Goal: Task Accomplishment & Management: Use online tool/utility

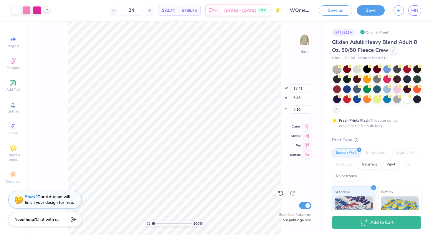
click at [47, 10] on polyline at bounding box center [47, 9] width 2 height 1
click at [47, 10] on icon at bounding box center [47, 9] width 5 height 5
click at [40, 113] on div "100 % Back W 13.41 13.41 " H 6.48 6.48 " Y 4.10 4.10 " Center Middle Top Bottom…" at bounding box center [175, 129] width 296 height 214
type input "12.81"
type input "6.19"
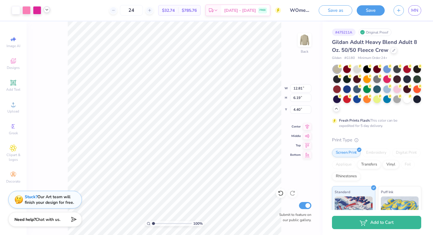
type input "4.22"
click at [142, 13] on input "24" at bounding box center [131, 10] width 23 height 11
type input "2"
type input "30"
click at [141, 12] on input "30" at bounding box center [131, 10] width 23 height 11
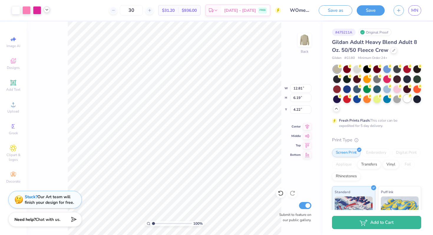
click at [405, 101] on div at bounding box center [408, 99] width 8 height 8
click at [388, 100] on div at bounding box center [388, 99] width 8 height 8
click at [47, 10] on icon at bounding box center [47, 9] width 5 height 5
click at [37, 27] on div at bounding box center [41, 25] width 8 height 8
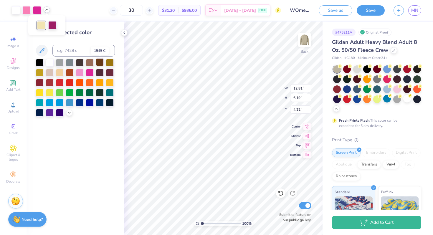
click at [101, 63] on div at bounding box center [100, 62] width 8 height 8
click at [48, 64] on div at bounding box center [50, 62] width 8 height 8
click at [91, 63] on div at bounding box center [90, 62] width 8 height 8
click at [48, 64] on div at bounding box center [50, 62] width 8 height 8
click at [113, 141] on div "Change selected color" at bounding box center [76, 129] width 98 height 214
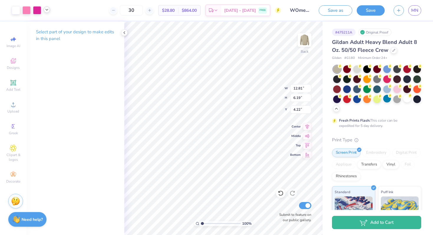
click at [46, 11] on icon at bounding box center [47, 9] width 5 height 5
click at [28, 12] on div at bounding box center [26, 10] width 8 height 8
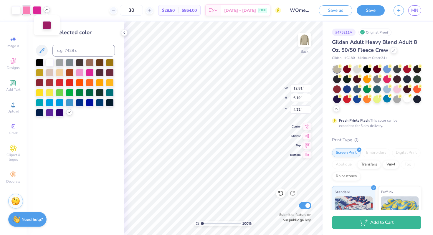
click at [69, 113] on polyline at bounding box center [69, 112] width 2 height 1
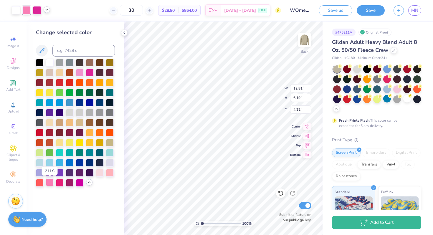
click at [50, 184] on div at bounding box center [50, 183] width 8 height 8
click at [47, 11] on icon at bounding box center [47, 9] width 5 height 5
click at [61, 183] on div at bounding box center [60, 183] width 8 height 8
click at [50, 183] on div at bounding box center [50, 183] width 8 height 8
click at [80, 72] on div at bounding box center [80, 72] width 8 height 8
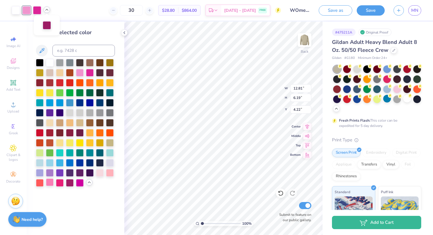
click at [50, 182] on div at bounding box center [50, 183] width 8 height 8
click at [73, 206] on div "Change selected color" at bounding box center [76, 129] width 98 height 214
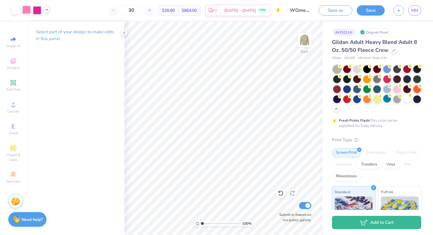
click at [28, 7] on div at bounding box center [26, 10] width 8 height 8
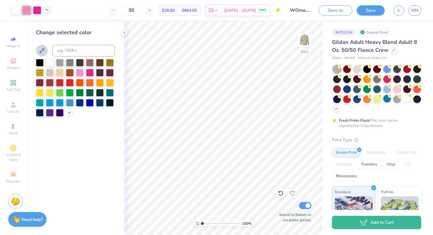
click at [41, 50] on icon at bounding box center [41, 50] width 7 height 7
click at [69, 114] on icon at bounding box center [69, 112] width 5 height 5
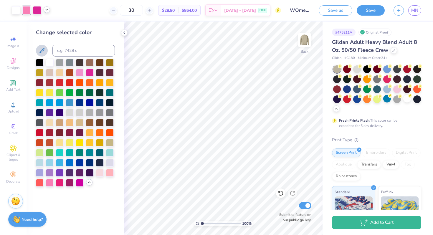
click at [42, 50] on icon at bounding box center [41, 50] width 7 height 7
click at [89, 217] on div "Change selected color" at bounding box center [76, 129] width 98 height 214
click at [124, 33] on polyline at bounding box center [124, 33] width 1 height 2
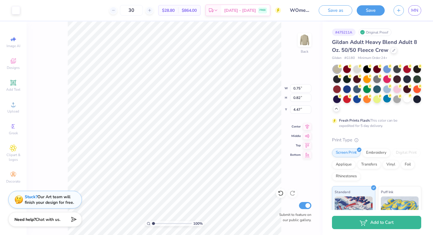
type input "0.77"
type input "0.84"
type input "4.46"
type input "4.53"
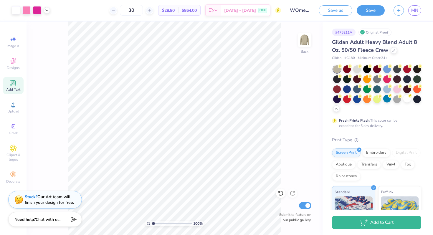
click at [14, 80] on icon at bounding box center [13, 82] width 7 height 7
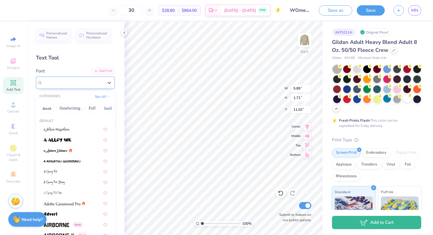
click at [60, 79] on div "Super Dream" at bounding box center [73, 82] width 62 height 9
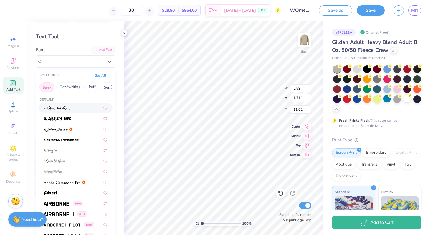
click at [50, 88] on button "Greek" at bounding box center [47, 87] width 15 height 9
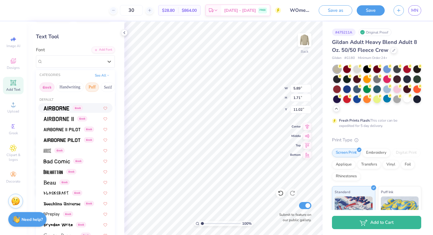
click at [89, 87] on button "Puff" at bounding box center [92, 87] width 14 height 9
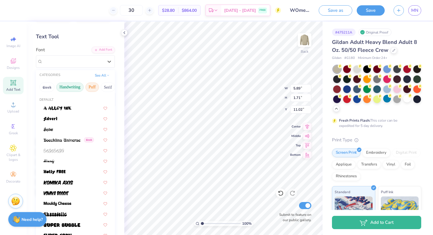
click at [76, 87] on button "Handwriting" at bounding box center [69, 87] width 27 height 9
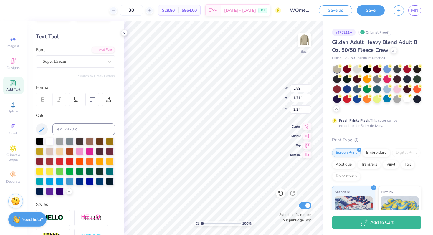
type input "3.34"
click at [64, 60] on div "Super Dream" at bounding box center [73, 61] width 62 height 9
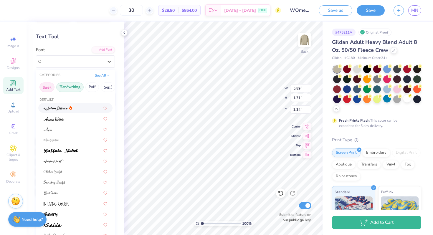
click at [48, 86] on button "Greek" at bounding box center [47, 87] width 15 height 9
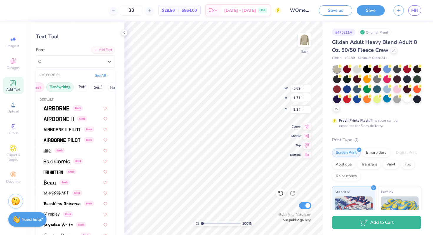
scroll to position [0, 12]
click at [64, 109] on img at bounding box center [57, 108] width 26 height 4
click at [55, 60] on div "Super Dream" at bounding box center [67, 61] width 50 height 9
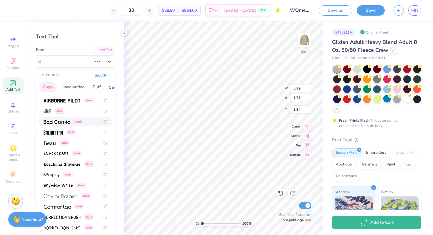
scroll to position [40, 0]
click at [47, 113] on img at bounding box center [47, 111] width 7 height 4
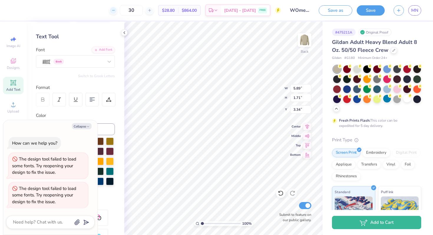
type input "6.22"
type input "1.63"
type input "3.23"
type textarea "x"
click at [93, 115] on div "Color" at bounding box center [75, 115] width 79 height 7
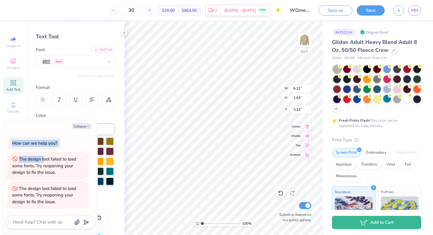
drag, startPoint x: 43, startPoint y: 121, endPoint x: 42, endPoint y: 167, distance: 46.0
click at [42, 167] on div "Collapse How can we help you? The design tool failed to load some fonts. Try re…" at bounding box center [50, 177] width 94 height 115
click at [109, 110] on div "Personalized Names Personalized Numbers Text Tool Add Font Font Greek Switch to…" at bounding box center [76, 129] width 98 height 214
click at [78, 104] on div at bounding box center [76, 100] width 14 height 14
type input "6.25"
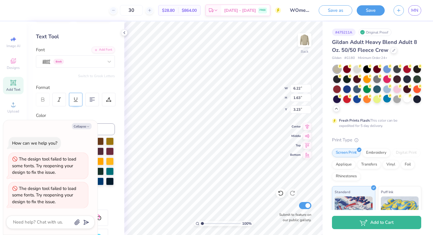
type input "2.05"
type textarea "x"
click at [77, 103] on div at bounding box center [76, 100] width 14 height 14
type input "6.22"
type input "1.63"
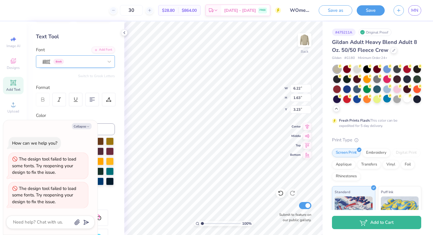
click at [65, 63] on div "Greek" at bounding box center [73, 61] width 62 height 9
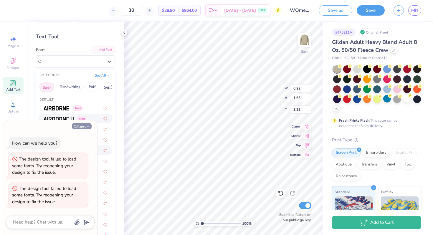
click at [86, 126] on button "Collapse" at bounding box center [82, 126] width 20 height 6
type textarea "x"
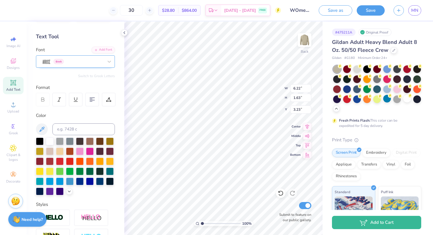
click at [71, 58] on div "Greek" at bounding box center [73, 61] width 62 height 9
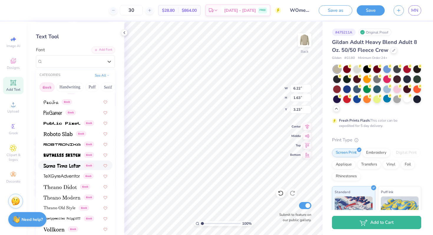
scroll to position [357, 0]
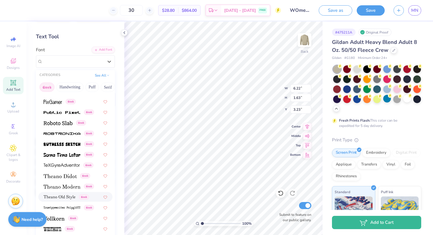
click at [59, 200] on div "Greek" at bounding box center [75, 197] width 74 height 10
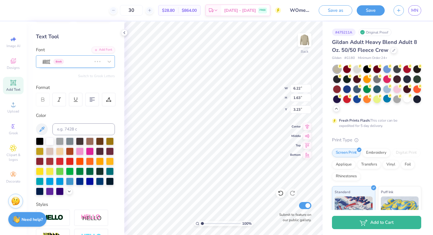
click at [64, 63] on div "Greek" at bounding box center [67, 61] width 50 height 9
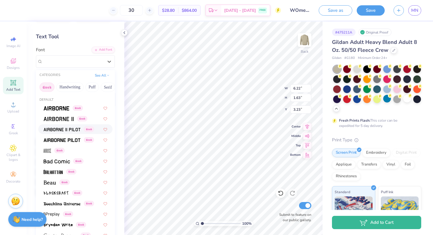
type input "7.12"
type input "1.74"
type input "3.32"
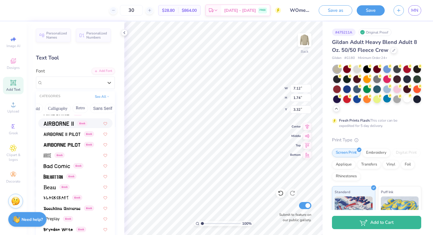
scroll to position [0, 89]
click at [79, 108] on button "Retro" at bounding box center [80, 108] width 16 height 9
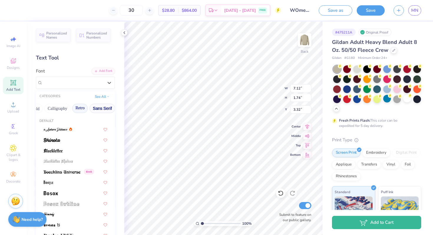
click at [103, 107] on button "Sans Serif" at bounding box center [103, 108] width 26 height 9
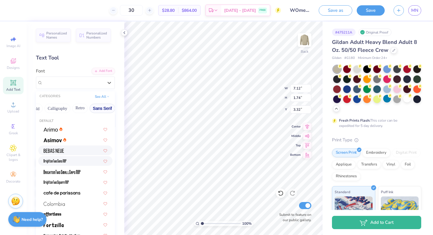
click at [55, 149] on img at bounding box center [54, 151] width 20 height 4
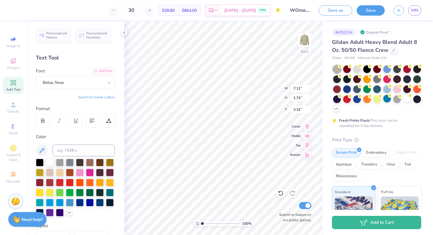
type input "3.64"
type input "1.70"
type input "3.34"
click at [78, 81] on div "Bebas Neue" at bounding box center [73, 82] width 62 height 9
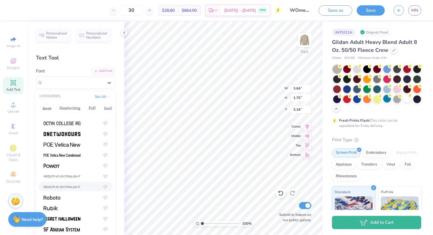
scroll to position [558, 0]
click at [52, 178] on img at bounding box center [62, 176] width 37 height 4
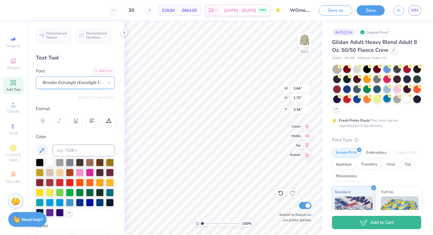
click at [61, 80] on div "Resotho Extralight (Extralight Italic)" at bounding box center [73, 82] width 62 height 9
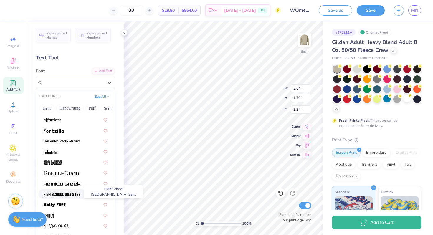
scroll to position [160, 0]
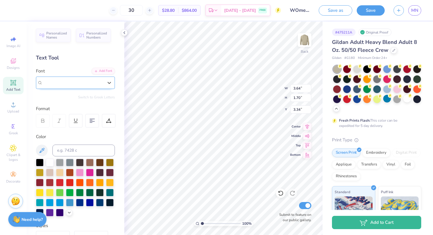
click at [79, 81] on span "Resotho Extralight (Extralight Italic)" at bounding box center [73, 82] width 61 height 7
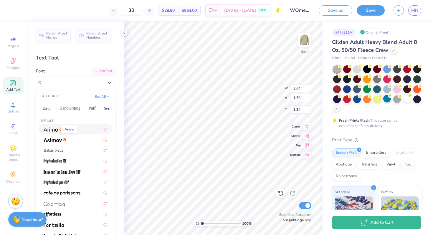
click at [52, 128] on img at bounding box center [51, 130] width 14 height 4
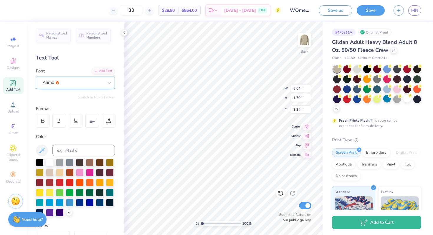
click at [77, 80] on div "Arimo" at bounding box center [73, 82] width 62 height 9
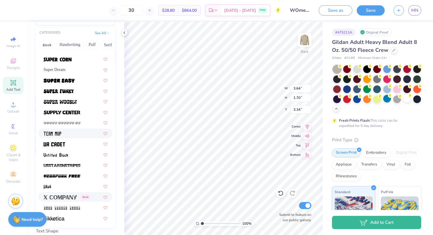
scroll to position [85, 0]
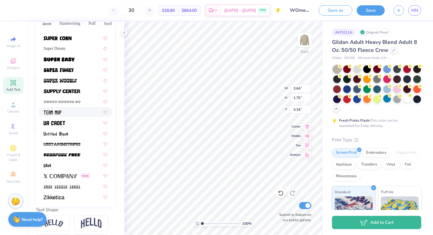
click at [62, 114] on div at bounding box center [76, 112] width 64 height 6
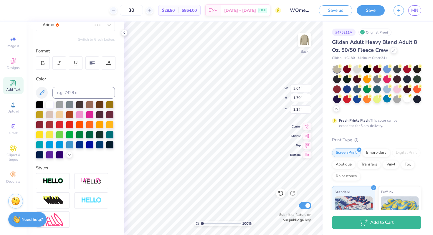
scroll to position [0, 0]
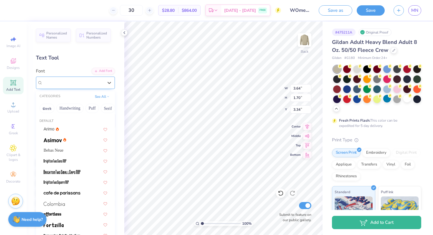
click at [62, 83] on div "Team MVP" at bounding box center [73, 82] width 62 height 9
click at [90, 108] on button "Puff" at bounding box center [92, 108] width 14 height 9
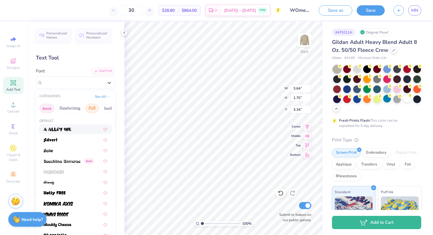
click at [47, 110] on button "Greek" at bounding box center [47, 108] width 15 height 9
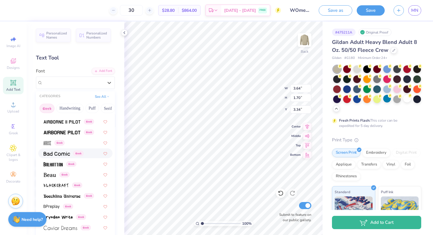
scroll to position [24, 0]
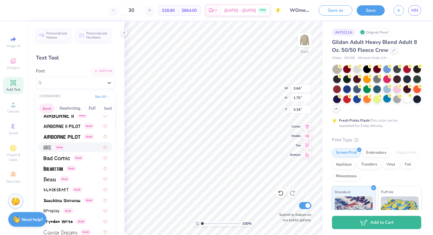
click at [44, 147] on img at bounding box center [47, 148] width 7 height 4
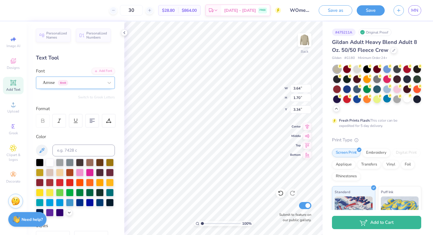
click at [97, 85] on div "Arrose Greek" at bounding box center [73, 82] width 62 height 9
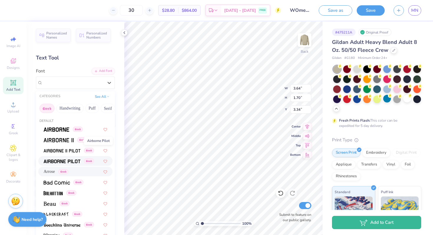
scroll to position [41, 0]
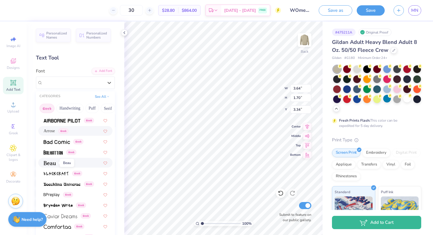
click at [48, 162] on img at bounding box center [50, 163] width 12 height 4
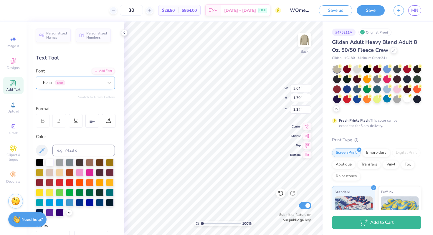
click at [85, 86] on div at bounding box center [73, 83] width 61 height 8
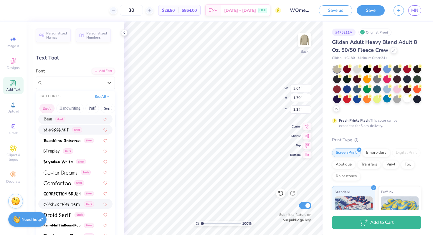
scroll to position [85, 0]
click at [61, 190] on span at bounding box center [62, 193] width 37 height 6
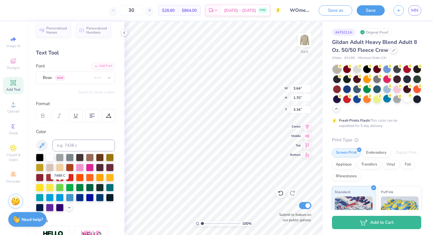
scroll to position [6, 0]
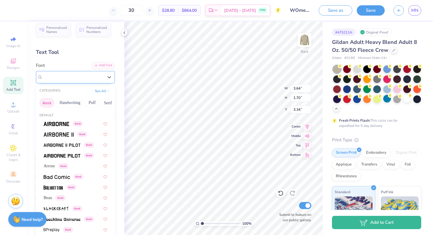
click at [88, 76] on div "Correction Brush Greek" at bounding box center [73, 77] width 62 height 9
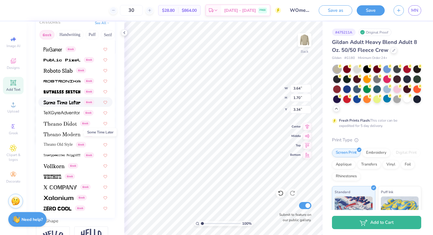
scroll to position [74, 0]
click at [54, 166] on img at bounding box center [54, 166] width 21 height 4
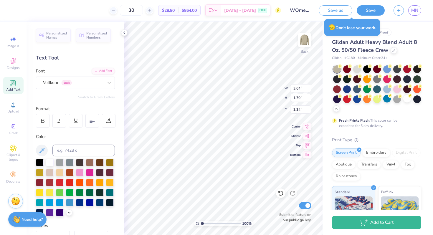
scroll to position [0, 1]
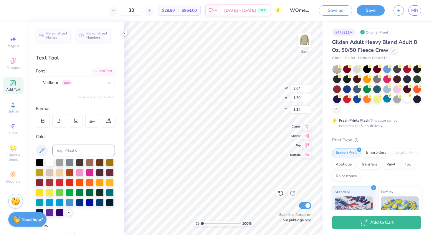
type textarea "Women in Medicine"
type input "11.36"
type input "0.95"
type input "3.48"
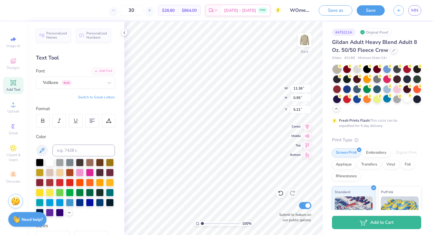
type input "5.14"
type input "6.78"
type input "8.44"
click at [67, 213] on icon at bounding box center [69, 212] width 5 height 5
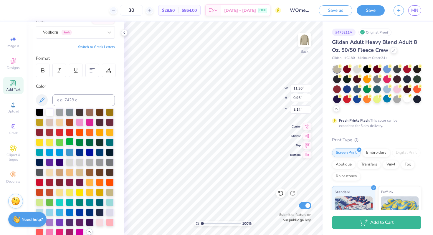
scroll to position [66, 0]
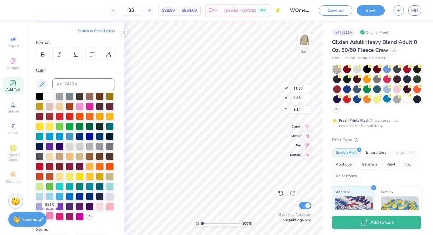
click at [50, 218] on div at bounding box center [50, 216] width 8 height 8
click at [90, 105] on div at bounding box center [90, 106] width 8 height 8
type input "8.44"
click at [81, 215] on div at bounding box center [80, 216] width 8 height 8
click at [69, 215] on div at bounding box center [70, 216] width 8 height 8
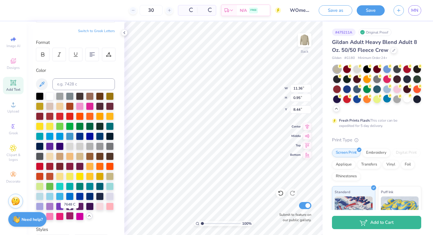
click at [69, 215] on div at bounding box center [70, 216] width 8 height 8
click at [49, 215] on div at bounding box center [50, 216] width 8 height 8
click at [45, 57] on icon at bounding box center [42, 54] width 5 height 5
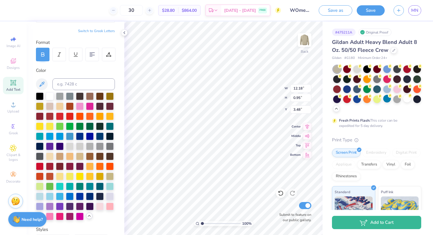
type input "11.36"
type input "5.15"
click at [40, 57] on div at bounding box center [43, 55] width 14 height 14
type input "11.36"
type input "6.78"
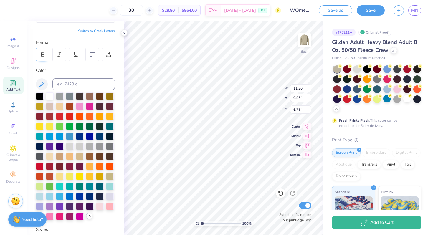
click at [41, 59] on div at bounding box center [43, 55] width 14 height 14
type input "11.36"
type input "8.44"
click at [43, 55] on icon at bounding box center [43, 56] width 3 height 2
type input "12.18"
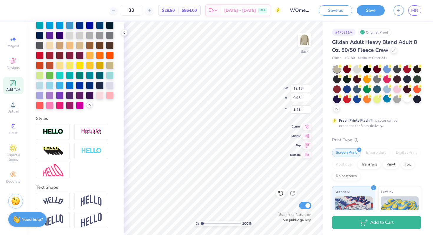
scroll to position [0, 0]
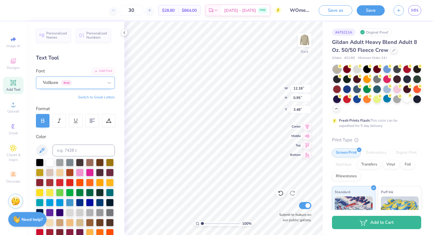
click at [92, 81] on div "Vollkorn Greek" at bounding box center [73, 82] width 62 height 9
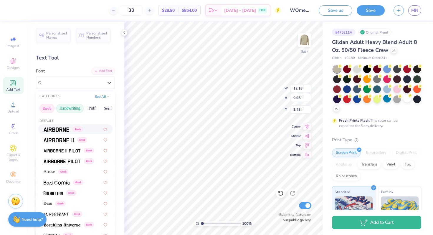
click at [72, 110] on button "Handwriting" at bounding box center [69, 108] width 27 height 9
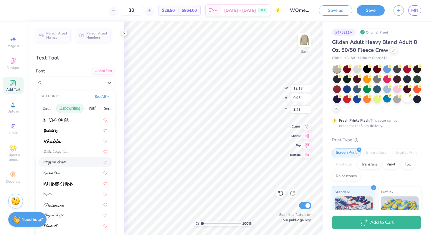
scroll to position [104, 0]
click at [63, 143] on div at bounding box center [76, 142] width 64 height 6
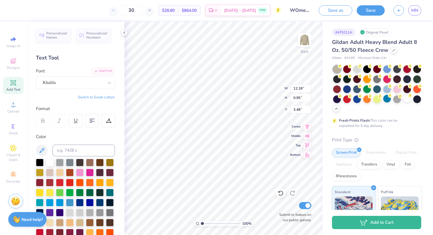
type input "10.87"
type input "0.96"
type input "3.47"
click at [60, 82] on div "Khalila" at bounding box center [73, 82] width 62 height 9
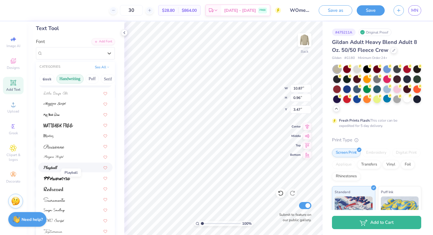
scroll to position [32, 0]
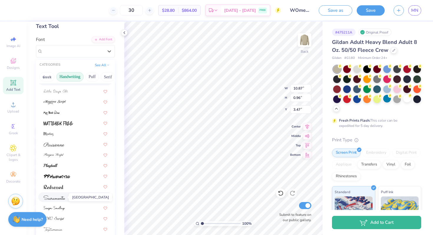
click at [54, 197] on img at bounding box center [55, 198] width 22 height 4
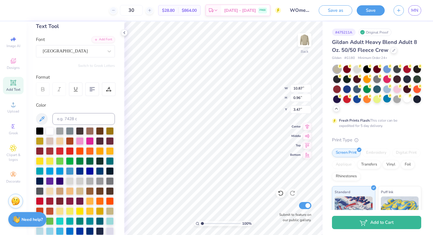
type input "9.77"
type input "1.07"
type input "3.42"
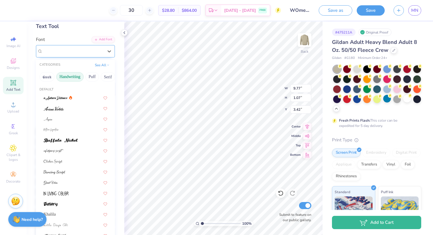
click at [50, 55] on div "[GEOGRAPHIC_DATA]" at bounding box center [73, 51] width 62 height 9
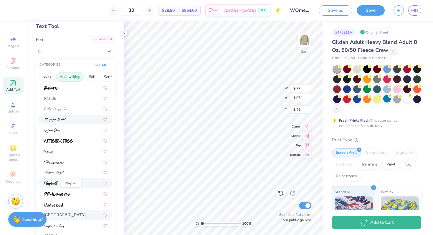
scroll to position [131, 0]
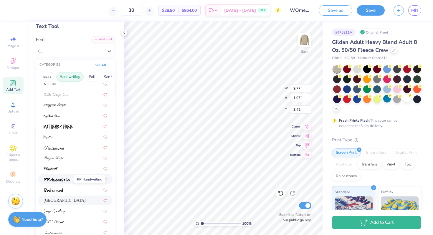
click at [59, 181] on img at bounding box center [57, 180] width 27 height 4
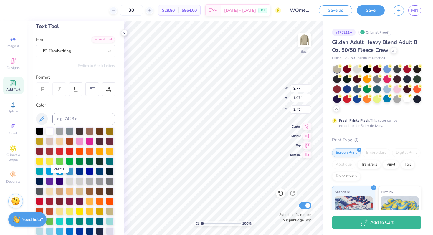
type input "8.22"
type input "1.09"
type input "3.41"
click at [66, 45] on div "PP Handwriting" at bounding box center [75, 51] width 79 height 12
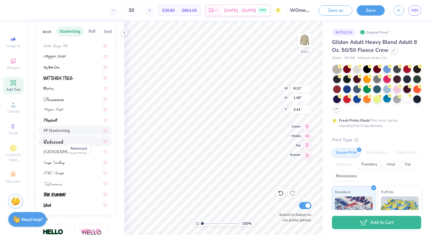
scroll to position [79, 0]
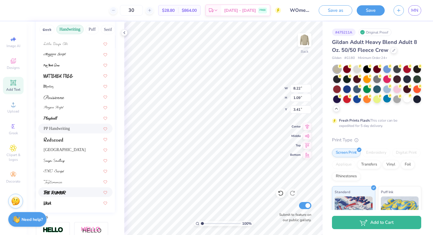
click at [46, 196] on div at bounding box center [75, 192] width 74 height 10
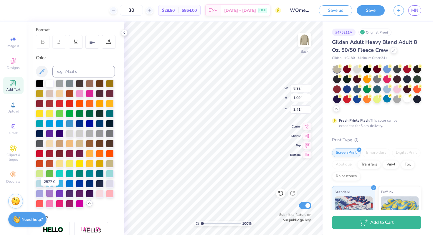
type input "11.81"
type input "1.17"
type input "3.37"
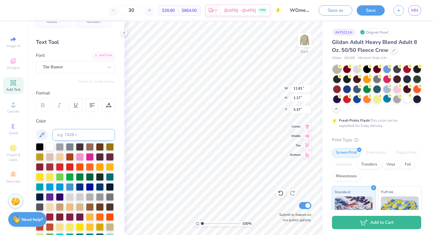
scroll to position [17, 0]
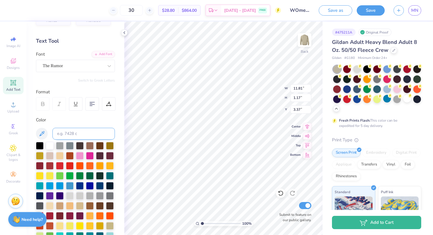
click at [56, 72] on div "The Rumor" at bounding box center [75, 66] width 79 height 12
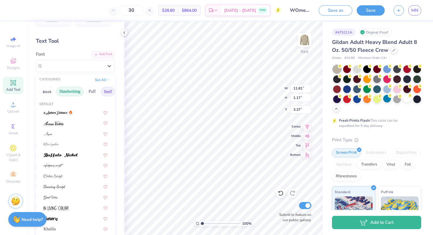
click at [105, 89] on button "Serif" at bounding box center [108, 91] width 14 height 9
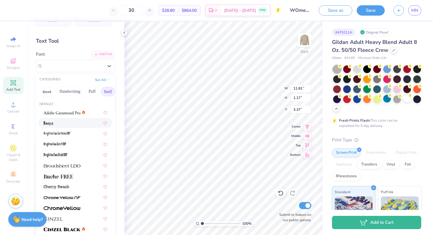
click at [76, 123] on div at bounding box center [76, 123] width 64 height 6
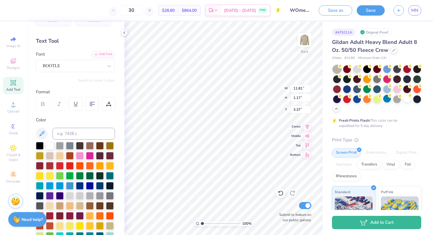
type input "10.08"
type input "0.94"
type input "3.48"
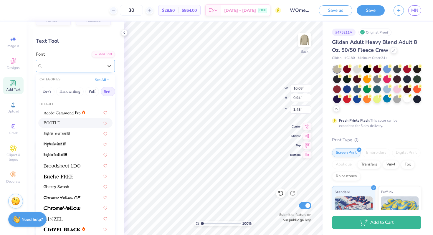
click at [77, 65] on div "BOOTLE" at bounding box center [73, 65] width 62 height 9
click at [79, 185] on div at bounding box center [76, 187] width 64 height 6
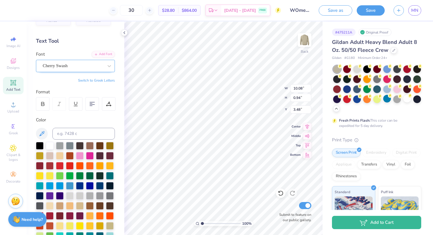
type input "12.48"
type input "0.99"
type input "3.46"
click at [79, 66] on div "Cherry Swash" at bounding box center [73, 65] width 62 height 9
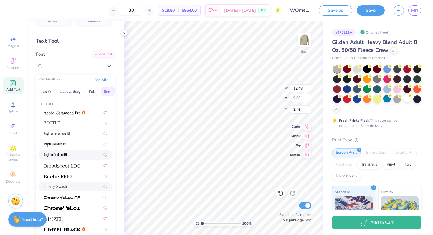
scroll to position [28, 0]
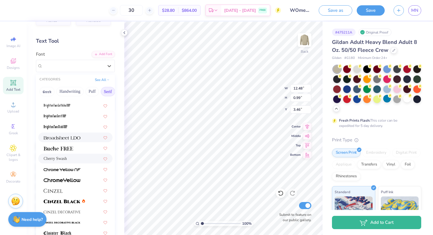
click at [66, 141] on span at bounding box center [62, 137] width 37 height 6
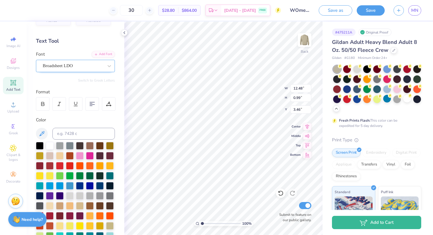
type input "12.29"
click at [40, 107] on div at bounding box center [43, 104] width 14 height 14
type input "1.03"
type input "3.43"
click at [80, 66] on div "Vollkorn Greek" at bounding box center [73, 65] width 62 height 9
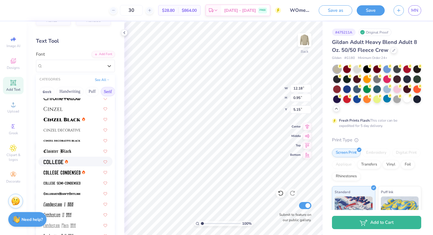
scroll to position [122, 0]
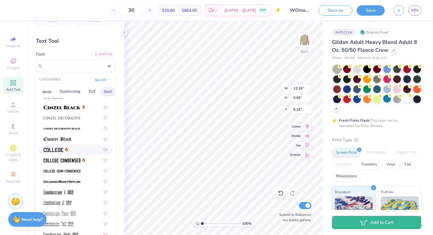
click at [54, 149] on img at bounding box center [54, 150] width 20 height 4
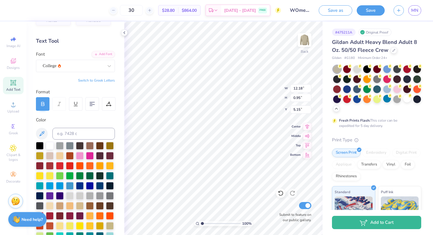
type input "10.93"
type input "0.90"
type input "5.18"
click at [98, 66] on div "College" at bounding box center [73, 65] width 62 height 9
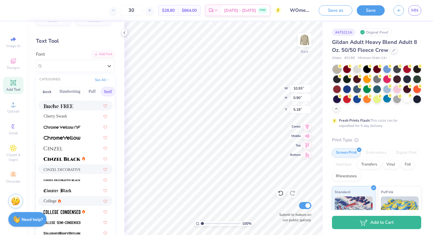
scroll to position [134, 0]
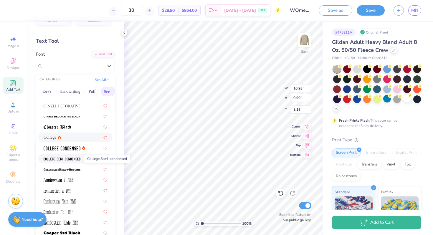
click at [68, 159] on img at bounding box center [62, 159] width 37 height 4
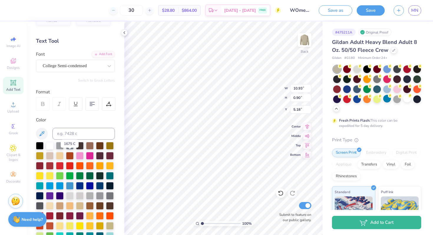
type input "9.48"
type input "0.89"
click at [80, 67] on div "College Semi-condensed" at bounding box center [73, 65] width 62 height 9
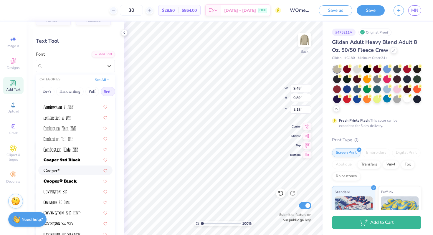
scroll to position [258, 0]
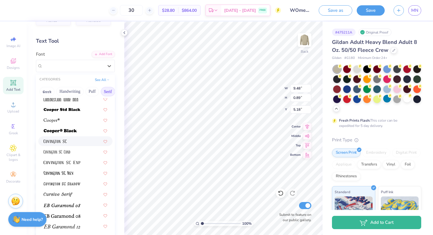
click at [60, 142] on img at bounding box center [55, 142] width 23 height 4
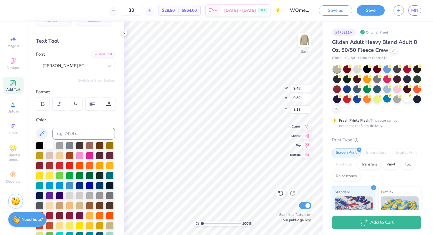
type input "9.75"
type input "0.93"
type input "5.16"
click at [70, 67] on div "[PERSON_NAME] SC" at bounding box center [73, 65] width 62 height 9
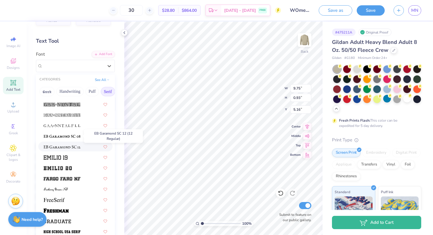
scroll to position [422, 0]
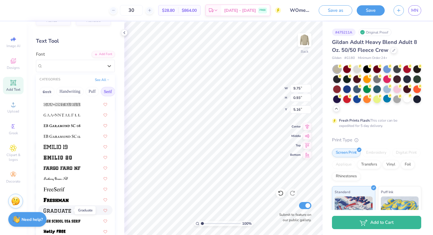
click at [48, 210] on img at bounding box center [57, 211] width 27 height 4
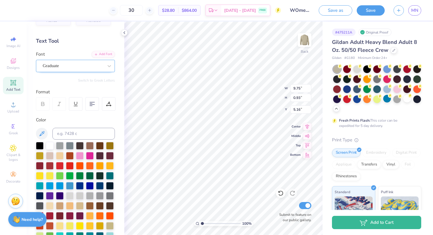
type input "14.31"
type input "0.98"
type input "5.14"
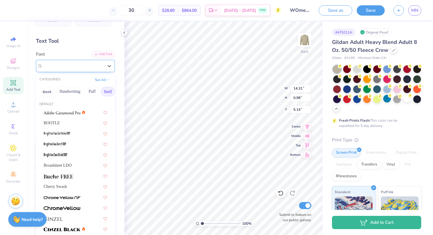
click at [57, 64] on div "Graduate" at bounding box center [73, 65] width 62 height 9
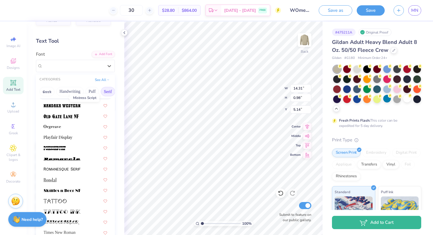
scroll to position [634, 0]
click at [57, 169] on img at bounding box center [62, 169] width 37 height 4
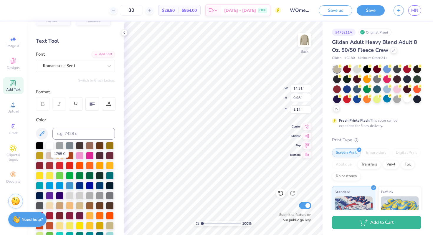
type input "12.33"
type input "0.96"
type input "5.15"
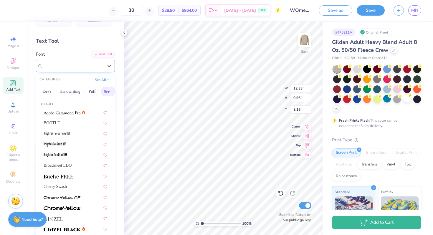
click at [69, 66] on div "Romanesque Serif" at bounding box center [73, 65] width 62 height 9
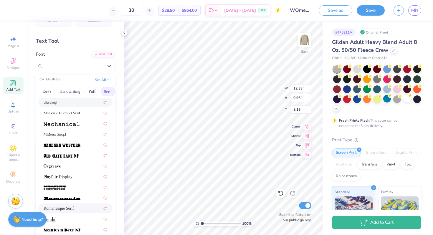
scroll to position [595, 0]
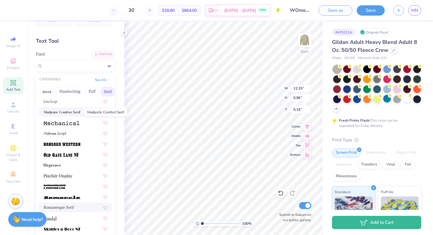
click at [56, 113] on img at bounding box center [62, 113] width 37 height 4
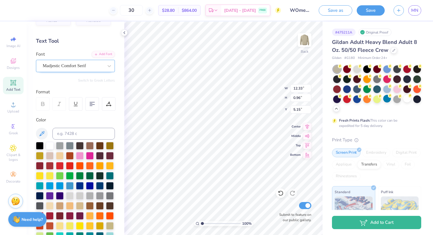
type input "15.15"
type input "1.24"
type input "5.01"
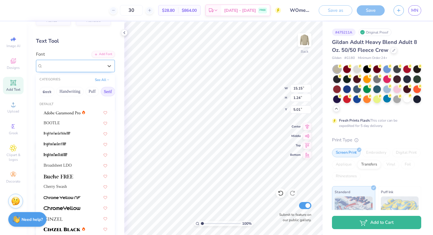
click at [60, 67] on div "Madjestic Comfort Serif" at bounding box center [73, 65] width 62 height 9
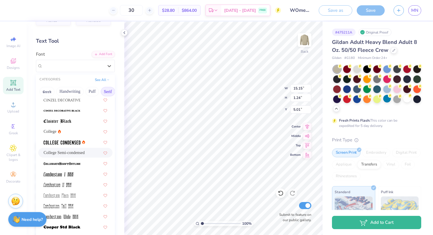
scroll to position [148, 0]
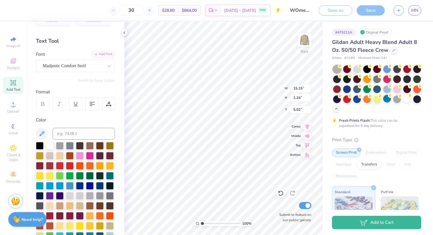
type input "11.98"
type input "0.98"
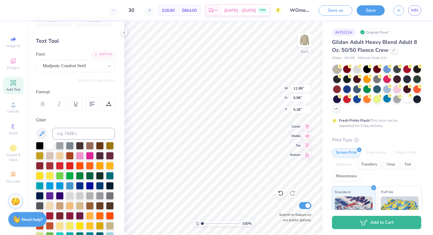
type input "5.21"
click at [44, 104] on icon at bounding box center [43, 105] width 3 height 2
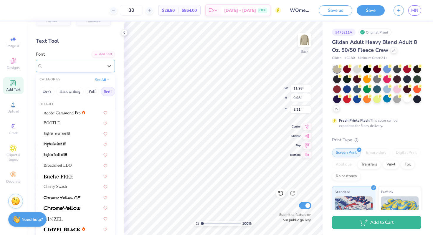
click at [76, 67] on div "Madjestic Comfort Serif" at bounding box center [73, 65] width 62 height 9
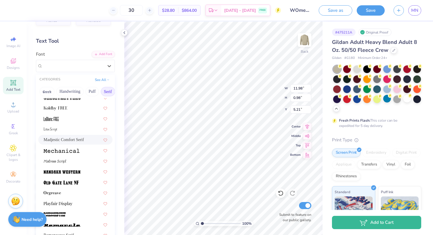
scroll to position [566, 0]
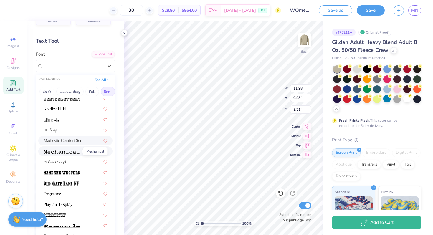
click at [64, 150] on img at bounding box center [62, 152] width 36 height 4
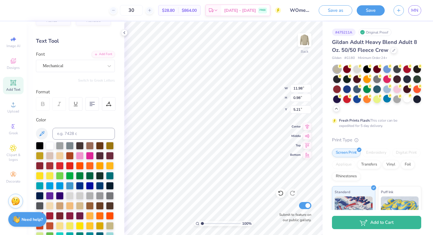
type input "10.04"
type input "0.67"
type input "5.36"
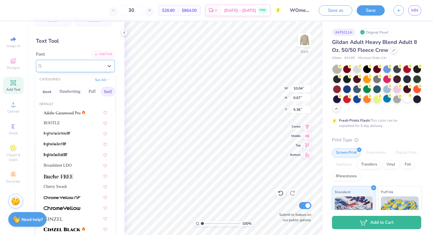
click at [62, 70] on div at bounding box center [73, 66] width 61 height 8
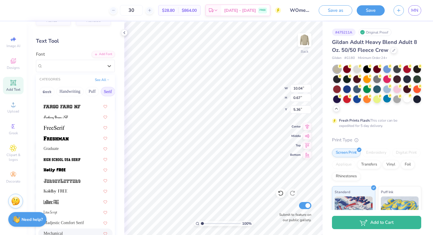
scroll to position [623, 0]
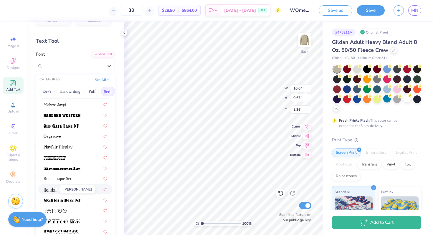
click at [52, 190] on img at bounding box center [50, 190] width 13 height 4
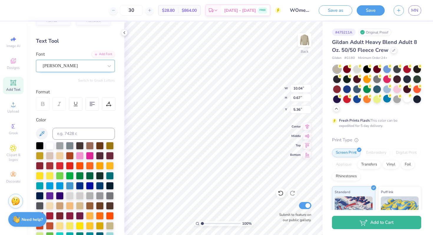
type input "7.12"
type input "0.80"
type input "5.30"
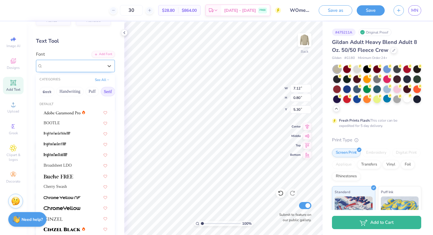
click at [55, 68] on div "[PERSON_NAME]" at bounding box center [73, 65] width 62 height 9
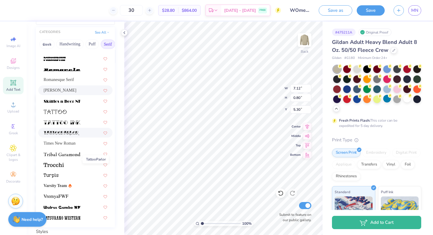
scroll to position [65, 0]
click at [56, 174] on img at bounding box center [51, 175] width 15 height 4
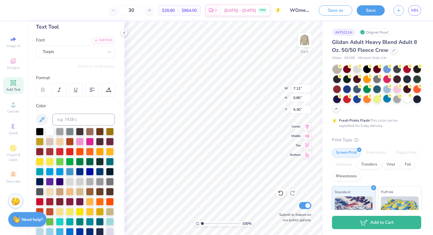
scroll to position [28, 0]
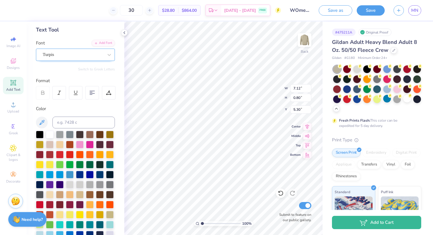
type input "8.91"
type input "0.70"
type input "5.35"
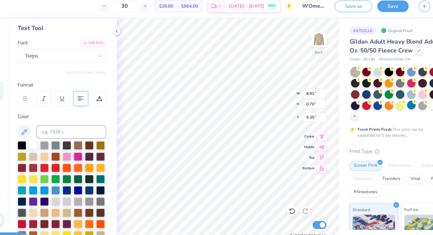
type input "11.93"
type input "0.94"
type input "5.31"
type input "12.00"
type input "0.95"
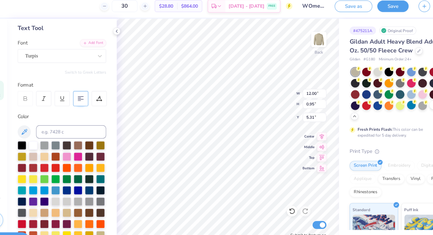
type input "5.26"
type input "12.00"
type input "5.26"
click at [44, 93] on icon at bounding box center [43, 94] width 3 height 2
type input "12.29"
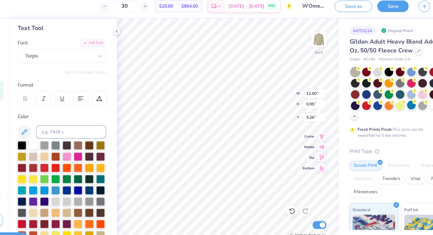
type input "1.03"
type input "3.43"
type input "12.00"
type input "0.95"
type input "5.26"
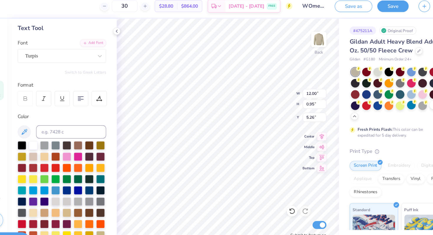
type input "12.18"
type input "6.78"
type input "12.00"
type input "5.26"
type input "12.18"
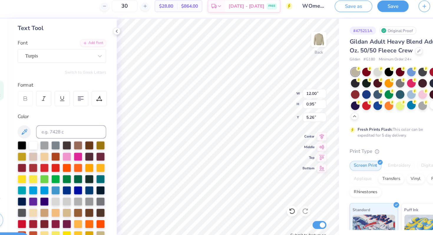
type input "8.44"
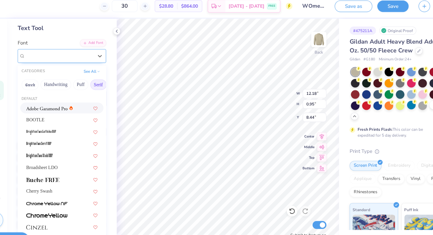
click at [82, 56] on div "Vollkorn Greek" at bounding box center [73, 54] width 62 height 9
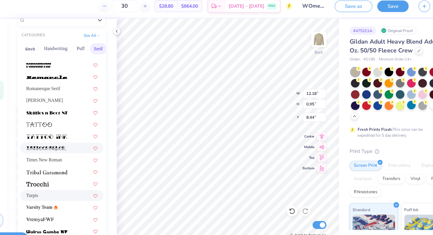
scroll to position [60, 0]
click at [60, 179] on div "Turpis" at bounding box center [76, 180] width 64 height 6
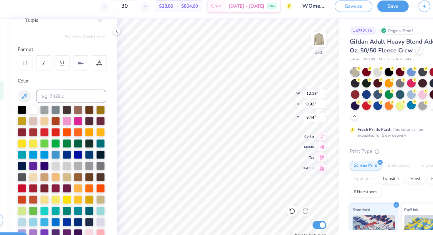
type input "11.71"
type input "0.92"
type input "8.45"
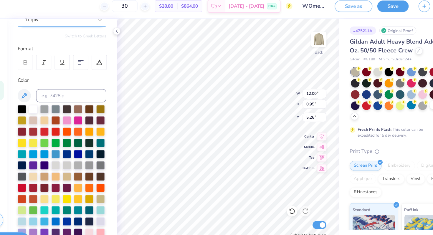
click at [94, 24] on div "Turpis" at bounding box center [73, 22] width 62 height 9
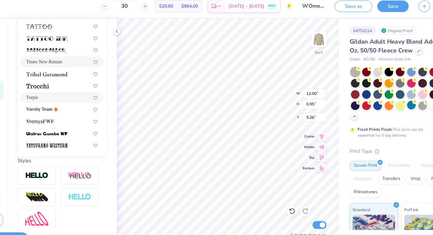
scroll to position [148, 0]
click at [79, 112] on div at bounding box center [76, 113] width 64 height 6
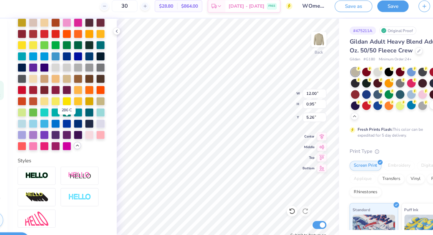
type input "10.82"
type input "0.93"
type input "5.27"
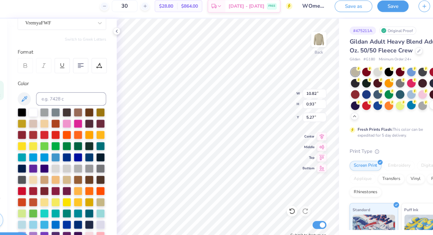
scroll to position [0, 0]
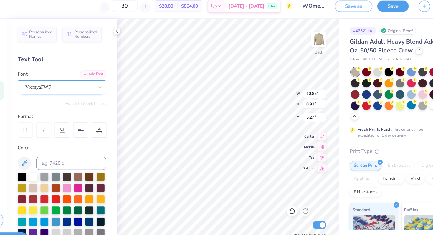
click at [67, 83] on div "VremyaFWF" at bounding box center [73, 82] width 62 height 9
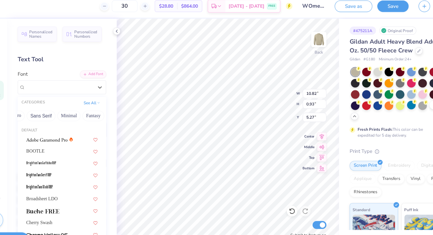
scroll to position [0, 140]
click at [73, 108] on button "Minimal" at bounding box center [76, 108] width 21 height 9
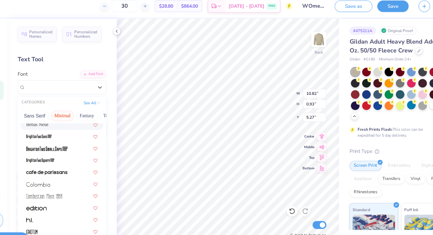
scroll to position [44, 0]
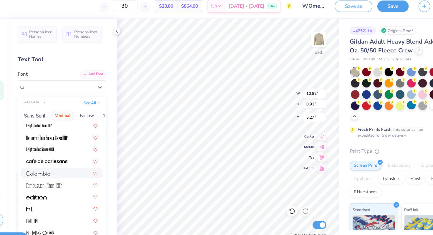
click at [65, 162] on div at bounding box center [76, 159] width 64 height 6
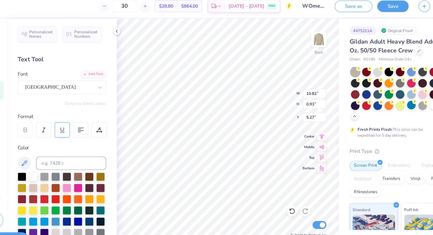
type input "7.94"
type input "0.75"
type input "5.36"
click at [37, 124] on div at bounding box center [43, 121] width 14 height 14
type input "11.12"
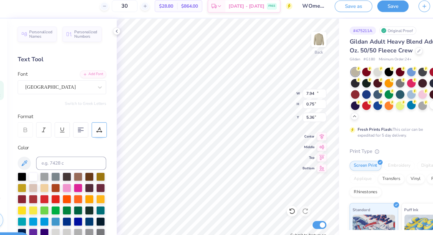
type input "1.04"
type input "5.24"
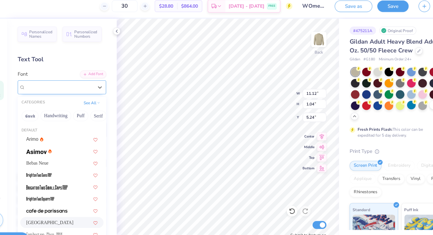
click at [94, 80] on div "[GEOGRAPHIC_DATA]" at bounding box center [73, 82] width 62 height 9
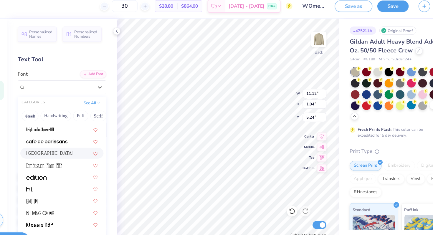
scroll to position [65, 0]
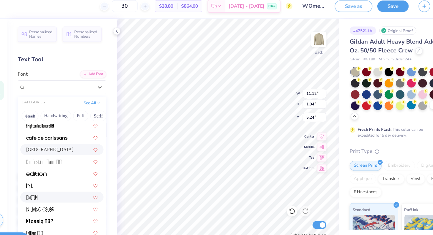
click at [75, 183] on div at bounding box center [76, 181] width 64 height 6
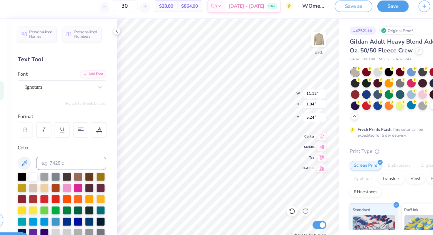
type input "9.93"
type input "1.68"
type input "4.92"
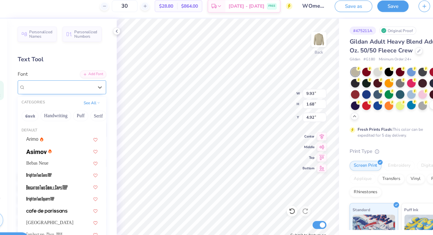
click at [73, 82] on div "Ignotum" at bounding box center [73, 82] width 62 height 9
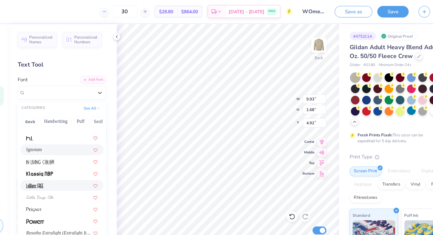
scroll to position [113, 0]
click at [58, 184] on div at bounding box center [76, 186] width 64 height 6
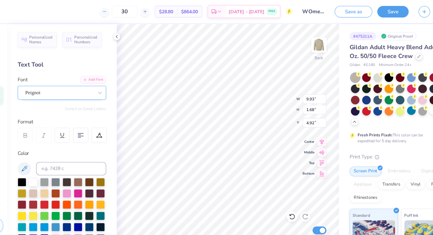
type input "12.71"
type input "1.37"
type input "5.08"
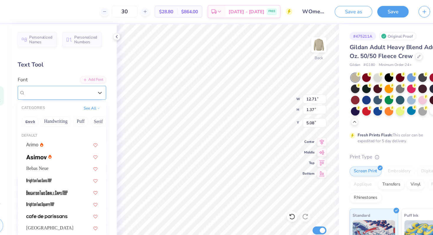
click at [79, 82] on div "Peignot" at bounding box center [73, 82] width 62 height 9
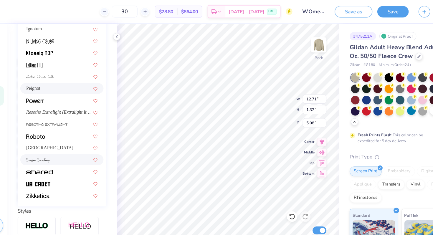
scroll to position [108, 0]
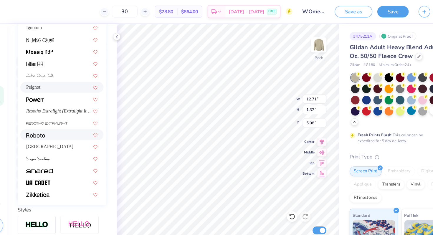
click at [72, 122] on div at bounding box center [76, 120] width 64 height 6
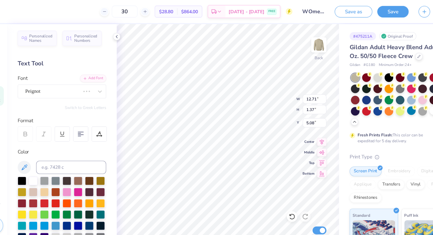
scroll to position [0, 0]
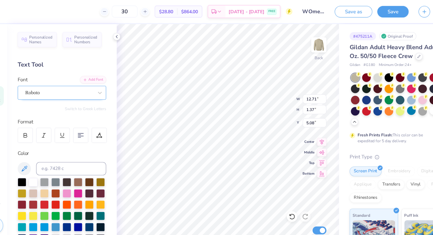
type input "15.15"
type input "1.34"
type input "5.09"
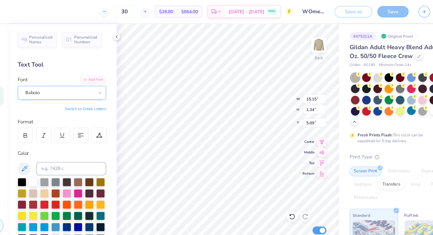
click at [91, 83] on div "Roboto" at bounding box center [73, 82] width 62 height 9
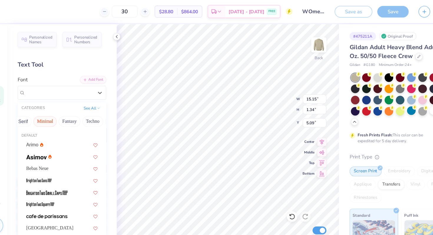
scroll to position [0, 158]
click at [71, 106] on button "Fantasy" at bounding box center [79, 108] width 19 height 9
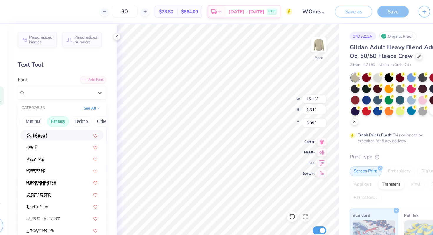
scroll to position [0, 174]
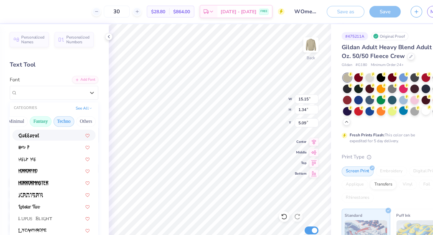
click at [85, 110] on button "Techno" at bounding box center [84, 108] width 19 height 9
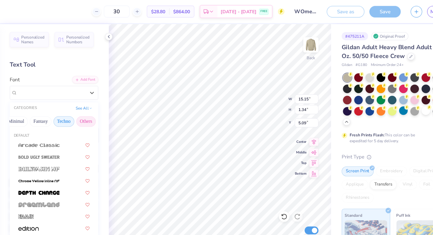
click at [104, 108] on button "Others" at bounding box center [104, 108] width 17 height 9
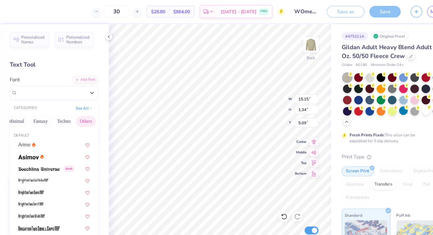
click at [102, 109] on button "Others" at bounding box center [104, 108] width 17 height 9
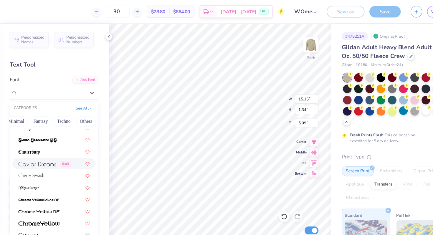
scroll to position [618, 0]
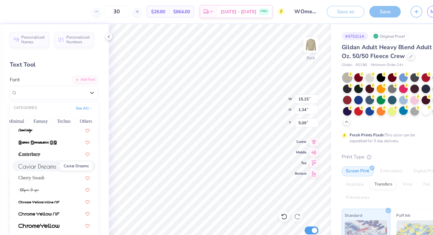
click at [65, 151] on span at bounding box center [61, 148] width 34 height 6
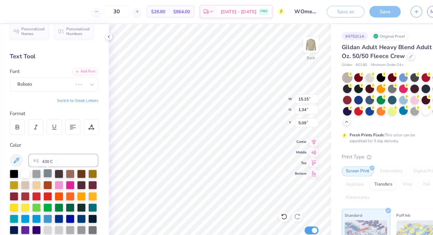
scroll to position [1, 0]
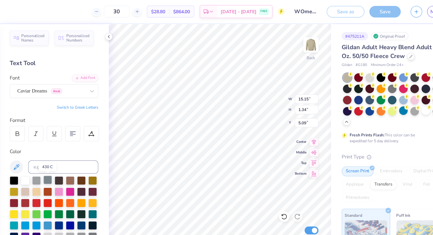
type input "15.05"
type input "1.38"
type input "5.07"
click at [57, 81] on div "Caviar Dreams Greek" at bounding box center [73, 81] width 62 height 9
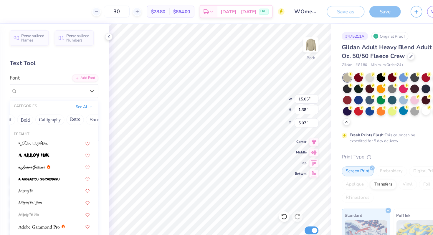
scroll to position [0, 74]
click at [48, 107] on button "Bold" at bounding box center [50, 106] width 14 height 9
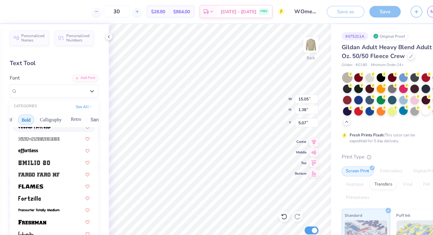
scroll to position [142, 0]
click at [55, 136] on img at bounding box center [53, 135] width 18 height 4
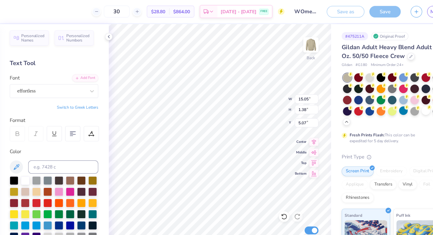
type input "14.04"
type input "1.70"
type input "4.91"
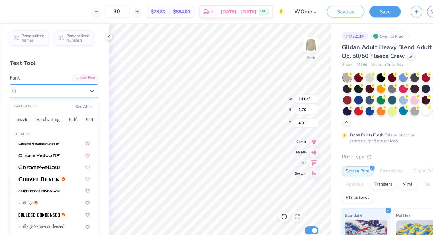
click at [66, 82] on div "effortless" at bounding box center [73, 81] width 62 height 9
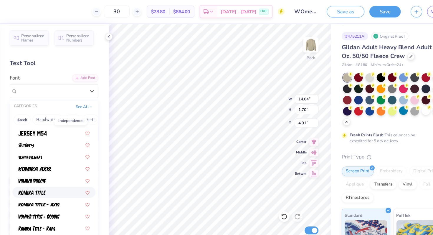
scroll to position [338, 0]
click at [60, 180] on span at bounding box center [62, 182] width 37 height 6
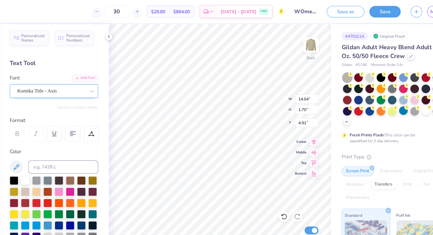
type input "15.15"
type input "1.32"
type input "5.10"
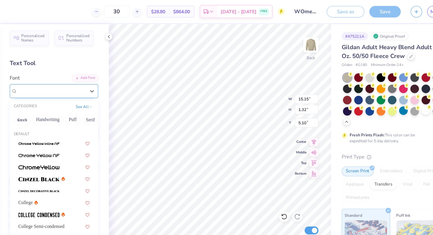
click at [64, 81] on div "Komika Title - Axis" at bounding box center [73, 81] width 62 height 9
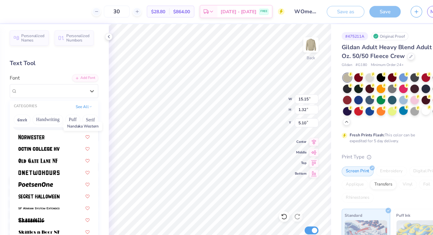
scroll to position [537, 0]
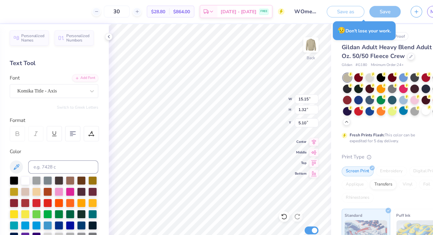
type input "12.25"
type input "1.06"
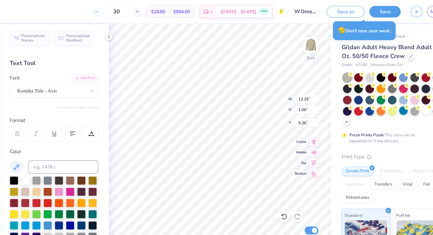
type input "5.17"
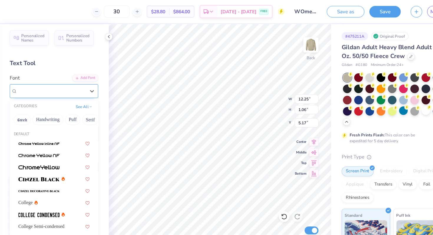
click at [99, 83] on div "Komika Title - Axis" at bounding box center [73, 81] width 62 height 9
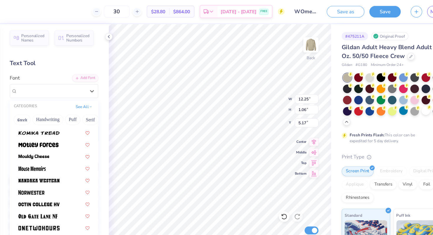
scroll to position [487, 0]
click at [80, 119] on img at bounding box center [62, 118] width 37 height 4
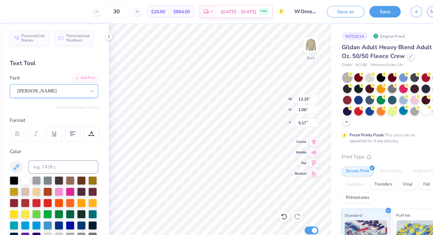
type input "14.37"
type input "0.97"
type input "5.22"
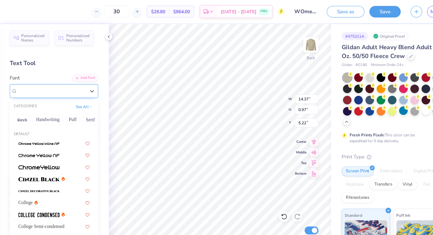
click at [84, 83] on div "[PERSON_NAME]" at bounding box center [73, 81] width 62 height 9
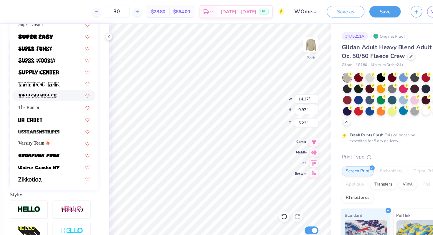
scroll to position [123, 0]
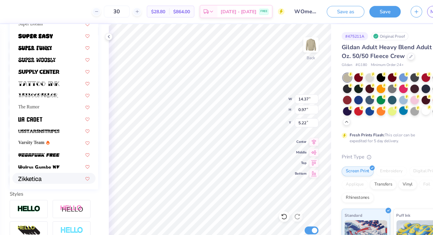
click at [80, 160] on div at bounding box center [76, 159] width 64 height 6
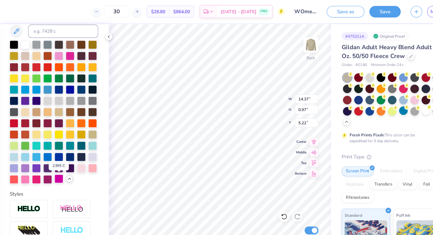
type input "11.59"
type input "0.99"
type input "5.21"
type input "11.84"
type input "1.01"
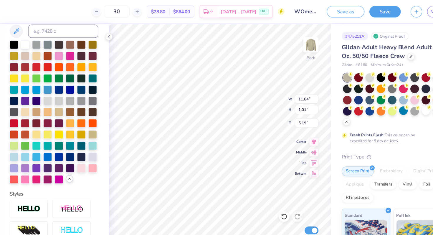
type input "5.08"
click at [126, 34] on icon at bounding box center [124, 32] width 5 height 5
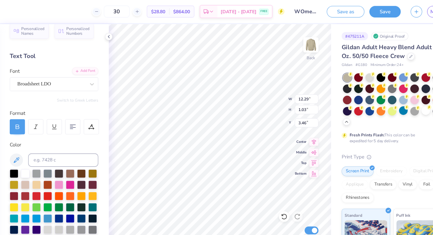
scroll to position [0, 0]
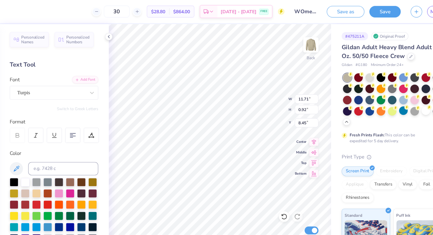
type input "12.18"
type input "0.95"
type input "6.78"
type input "12.29"
type input "1.03"
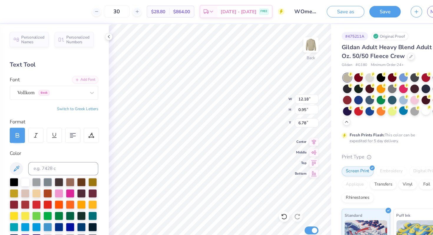
type input "3.46"
type input "11.84"
type input "1.01"
type input "5.08"
click at [102, 84] on div "Zikketica" at bounding box center [73, 82] width 62 height 9
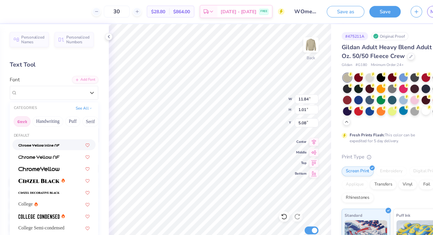
click at [47, 108] on button "Greek" at bounding box center [47, 108] width 15 height 9
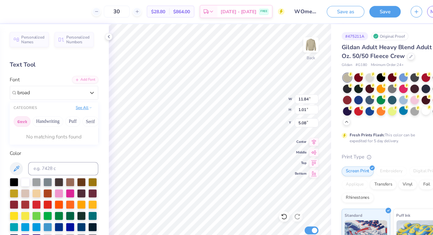
click at [99, 96] on button "See All" at bounding box center [102, 96] width 18 height 6
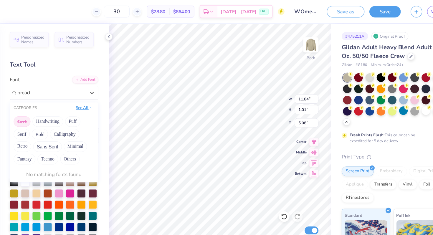
type input "broad"
type input "12.29"
type input "1.03"
type input "3.46"
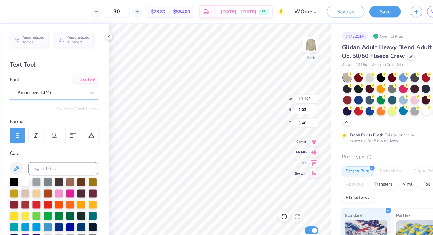
click at [97, 86] on div "Broadsheet LDO" at bounding box center [73, 82] width 62 height 9
click at [75, 85] on div "Zikketica" at bounding box center [73, 82] width 62 height 9
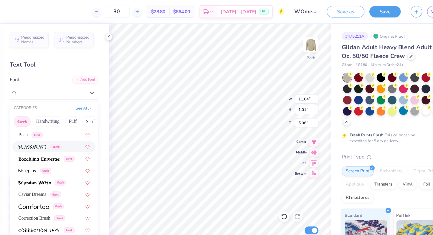
scroll to position [83, 0]
click at [71, 111] on button "Handwriting" at bounding box center [69, 108] width 27 height 9
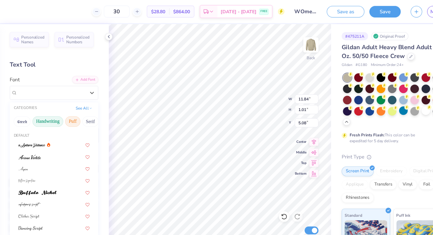
click at [92, 109] on button "Puff" at bounding box center [92, 108] width 14 height 9
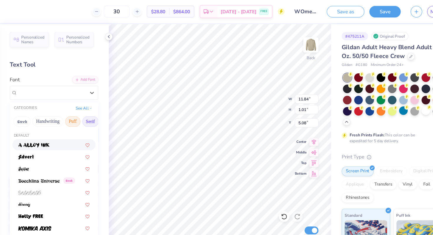
click at [104, 108] on button "Serif" at bounding box center [108, 108] width 14 height 9
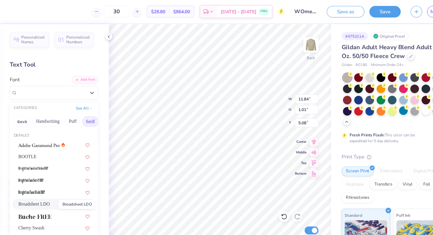
click at [70, 181] on span "Broadsheet LDO" at bounding box center [58, 182] width 28 height 6
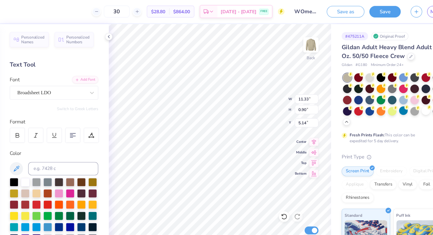
type input "11.33"
type input "0.90"
type input "5.14"
click at [41, 126] on div at bounding box center [43, 121] width 14 height 14
type input "0.95"
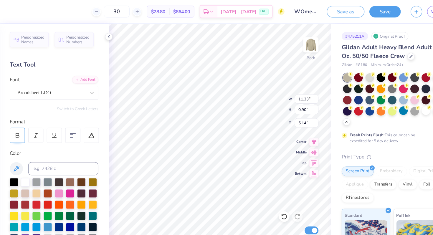
type input "5.11"
type input "11.74"
type input "0.99"
type input "11.98"
type input "1.01"
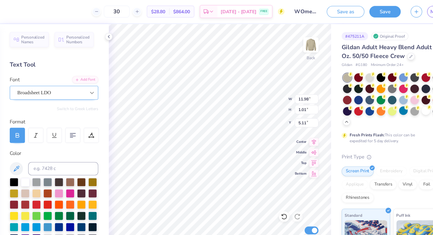
type input "12.29"
type input "1.03"
type input "3.50"
type input "11.98"
type input "1.01"
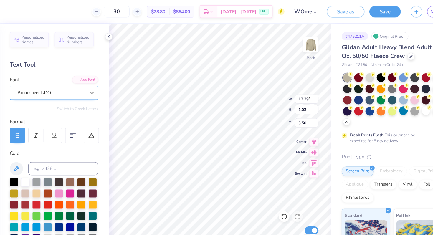
type input "5.11"
type input "12.10"
type input "1.02"
type input "12.29"
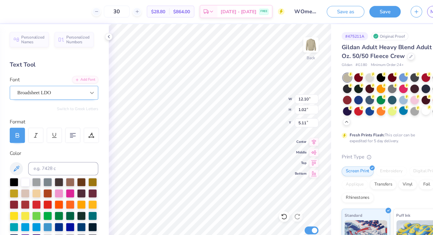
type input "1.03"
type input "3.50"
type input "12.10"
type input "1.02"
type input "5.18"
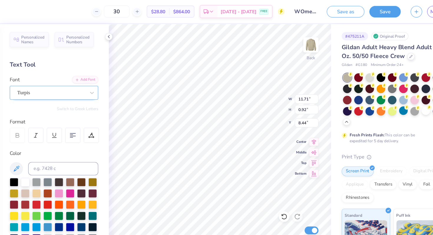
type input "11.71"
type input "0.92"
type input "8.44"
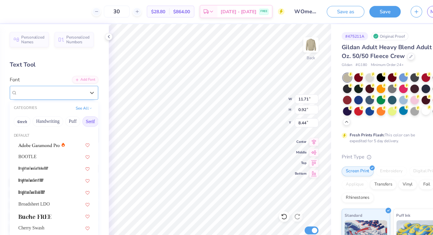
click at [96, 83] on div "Turpis" at bounding box center [73, 82] width 62 height 9
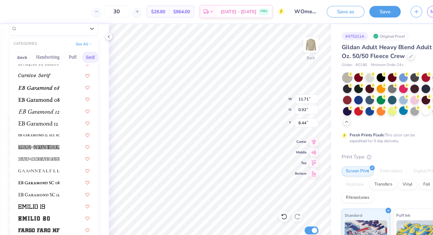
scroll to position [18, 0]
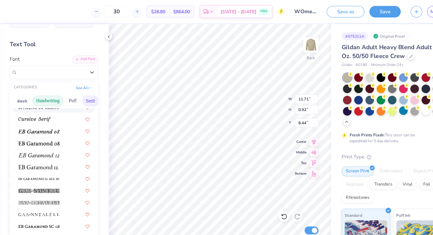
click at [78, 89] on button "Handwriting" at bounding box center [69, 89] width 27 height 9
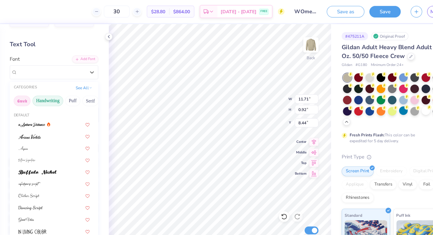
click at [49, 92] on button "Greek" at bounding box center [47, 89] width 15 height 9
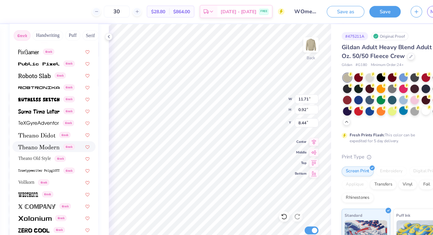
scroll to position [80, 0]
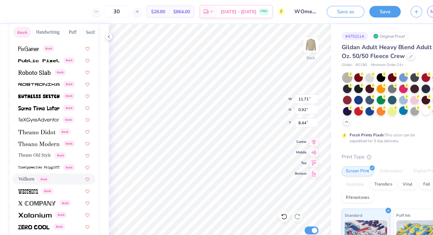
click at [52, 159] on span "Vollkorn" at bounding box center [51, 160] width 14 height 6
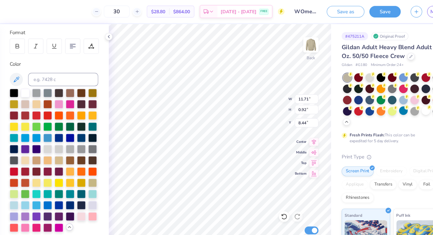
type input "11.36"
type input "0.95"
type input "8.43"
click at [44, 38] on div at bounding box center [43, 41] width 14 height 14
type input "12.18"
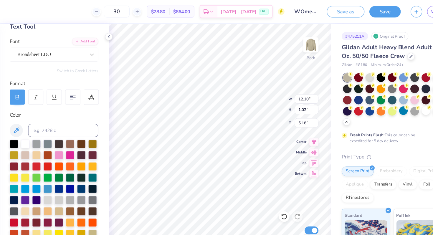
scroll to position [29, 0]
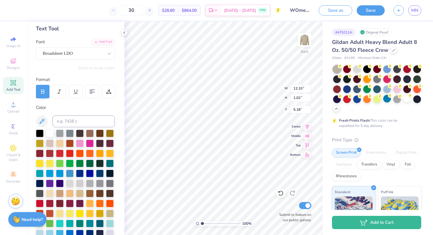
type input "12.18"
type input "0.95"
type input "6.78"
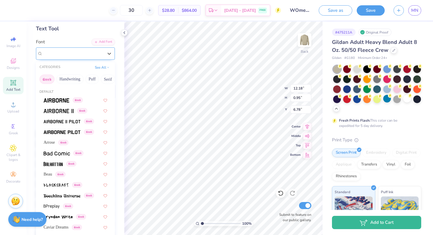
click at [80, 54] on div "Vollkorn Greek" at bounding box center [73, 53] width 62 height 9
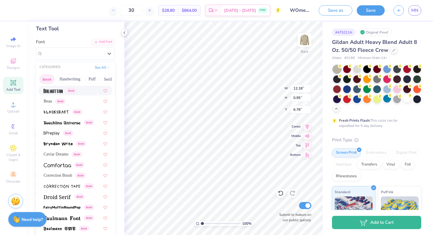
scroll to position [73, 0]
click at [110, 79] on button "Serif" at bounding box center [108, 79] width 14 height 9
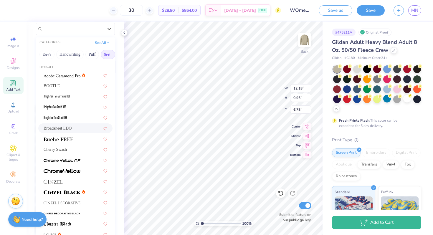
scroll to position [54, 0]
click at [88, 55] on button "Puff" at bounding box center [92, 54] width 14 height 9
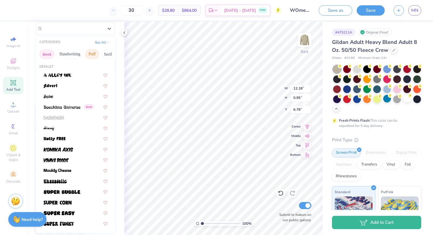
click at [52, 56] on button "Greek" at bounding box center [47, 54] width 15 height 9
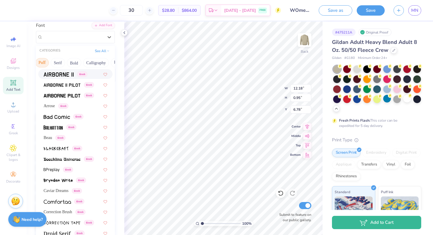
scroll to position [0, 51]
click at [55, 63] on button "Serif" at bounding box center [57, 62] width 14 height 9
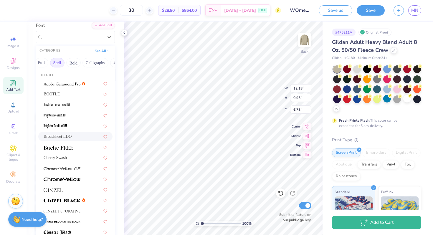
click at [63, 134] on span "Broadsheet LDO" at bounding box center [58, 137] width 28 height 6
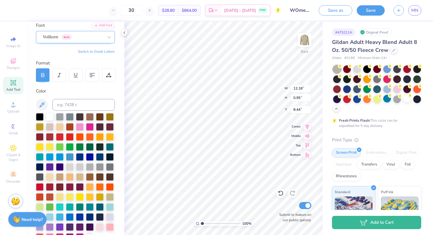
click at [95, 36] on div "Vollkorn Greek" at bounding box center [73, 36] width 62 height 9
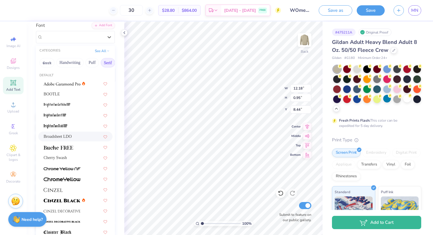
click at [72, 136] on span "Broadsheet LDO" at bounding box center [58, 137] width 28 height 6
click at [78, 37] on div "Broadsheet LDO" at bounding box center [73, 36] width 62 height 9
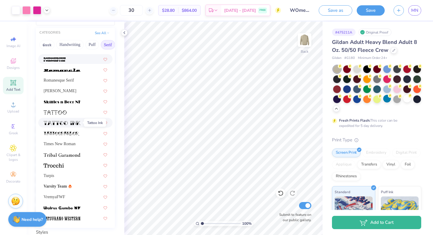
scroll to position [64, 0]
click at [47, 45] on button "Greek" at bounding box center [47, 44] width 15 height 9
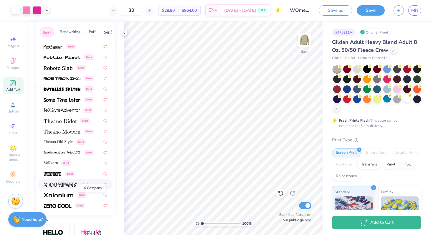
scroll to position [77, 0]
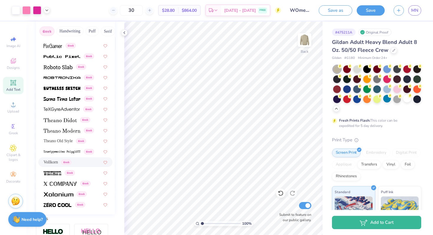
click at [51, 163] on span "Vollkorn" at bounding box center [51, 162] width 14 height 6
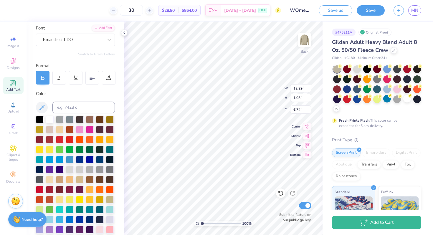
scroll to position [44, 0]
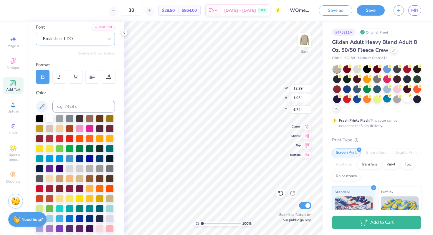
click at [68, 43] on div "Broadsheet LDO" at bounding box center [73, 38] width 62 height 9
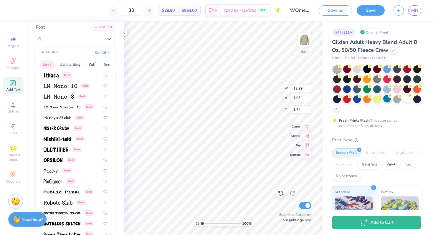
scroll to position [357, 0]
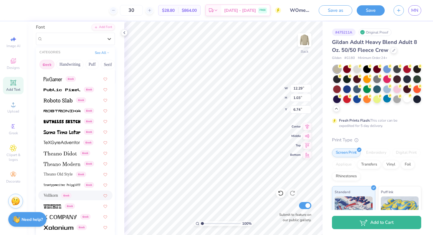
click at [50, 194] on span "Vollkorn" at bounding box center [51, 195] width 14 height 6
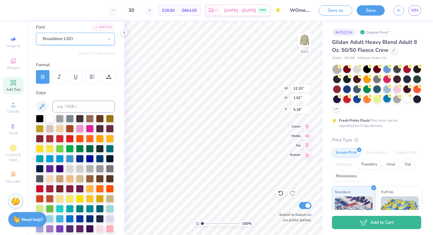
click at [82, 42] on div "Broadsheet LDO" at bounding box center [73, 38] width 62 height 9
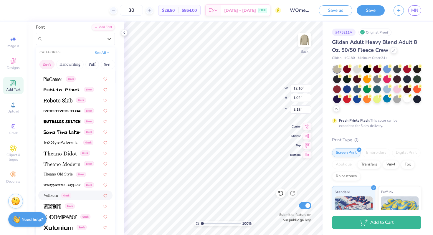
click at [53, 196] on span "Vollkorn" at bounding box center [51, 195] width 14 height 6
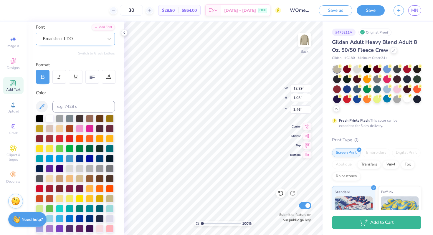
click at [86, 38] on div "Broadsheet LDO" at bounding box center [73, 38] width 62 height 9
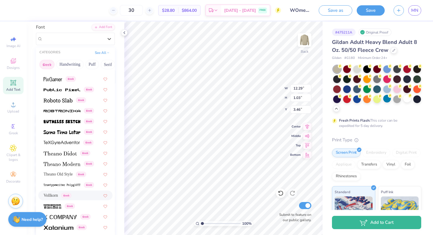
click at [54, 193] on span "Vollkorn" at bounding box center [51, 195] width 14 height 6
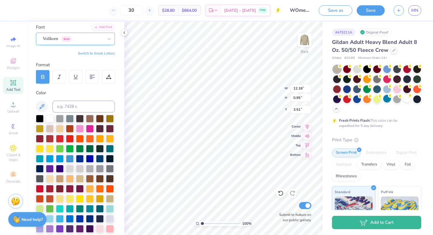
click at [89, 44] on div "Vollkorn Greek" at bounding box center [75, 39] width 79 height 12
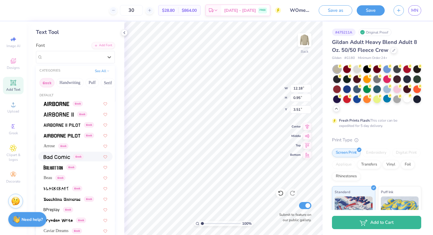
scroll to position [0, 0]
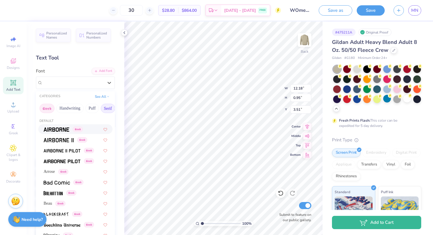
click at [107, 108] on button "Serif" at bounding box center [108, 108] width 14 height 9
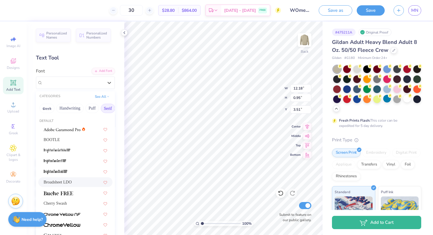
click at [79, 182] on div "Broadsheet LDO" at bounding box center [76, 182] width 64 height 6
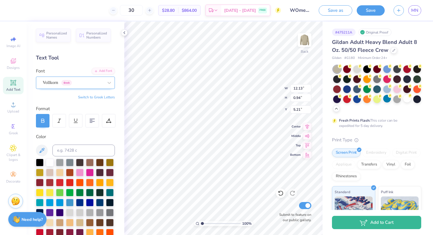
click at [100, 83] on div "Vollkorn Greek" at bounding box center [73, 82] width 62 height 9
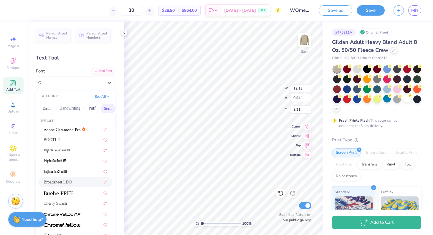
click at [87, 182] on div "Broadsheet LDO" at bounding box center [76, 182] width 64 height 6
click at [98, 81] on div "Vollkorn Greek" at bounding box center [73, 82] width 62 height 9
click at [78, 182] on div "Broadsheet LDO" at bounding box center [76, 182] width 64 height 6
click at [106, 81] on div at bounding box center [109, 83] width 11 height 11
click at [72, 180] on span "Broadsheet LDO" at bounding box center [58, 182] width 28 height 6
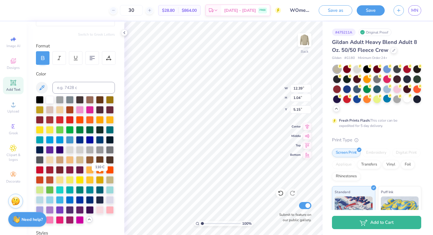
scroll to position [64, 0]
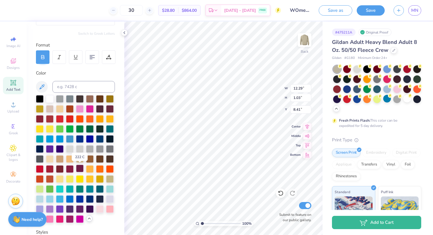
click at [81, 167] on div at bounding box center [80, 169] width 8 height 8
click at [70, 220] on div at bounding box center [70, 219] width 8 height 8
click at [98, 131] on div at bounding box center [100, 129] width 8 height 8
click at [69, 216] on div at bounding box center [70, 219] width 8 height 8
click at [78, 218] on div at bounding box center [80, 219] width 8 height 8
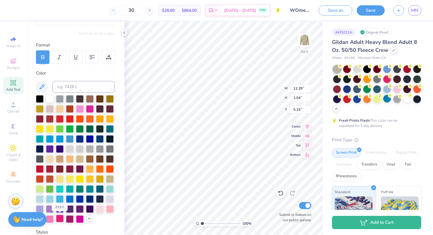
click at [59, 220] on div at bounding box center [60, 219] width 8 height 8
click at [91, 111] on div at bounding box center [90, 109] width 8 height 8
click at [80, 217] on div at bounding box center [80, 219] width 8 height 8
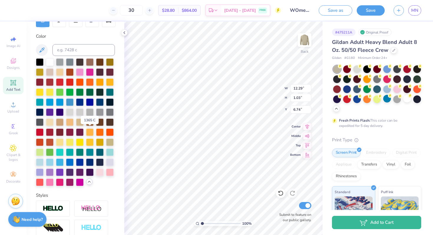
scroll to position [100, 0]
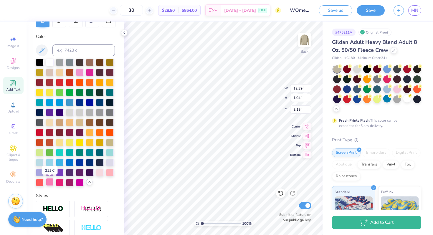
click at [51, 184] on div at bounding box center [50, 182] width 8 height 8
click at [78, 184] on div at bounding box center [80, 182] width 8 height 8
click at [69, 184] on div at bounding box center [70, 182] width 8 height 8
click at [49, 184] on div at bounding box center [50, 182] width 8 height 8
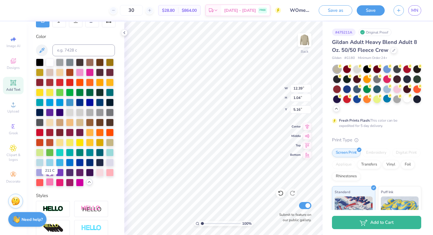
click at [49, 184] on div at bounding box center [50, 182] width 8 height 8
click at [70, 183] on div at bounding box center [70, 182] width 8 height 8
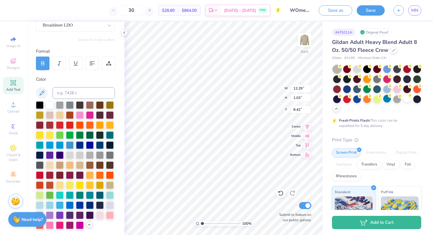
click at [43, 62] on icon at bounding box center [43, 63] width 3 height 2
click at [57, 76] on div "Color" at bounding box center [75, 79] width 79 height 7
click at [38, 62] on div at bounding box center [43, 64] width 14 height 14
click at [123, 34] on icon at bounding box center [124, 32] width 5 height 5
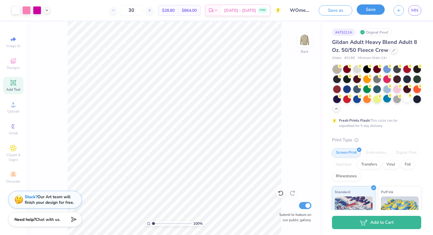
click at [368, 8] on button "Save" at bounding box center [371, 9] width 28 height 10
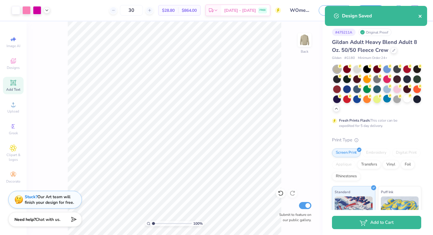
click at [420, 16] on icon "close" at bounding box center [420, 16] width 3 height 3
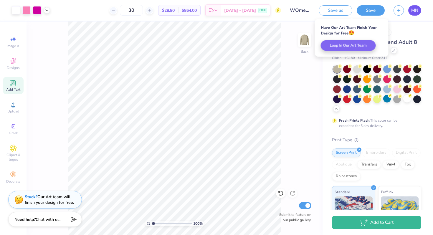
click at [416, 14] on link "MN" at bounding box center [415, 10] width 13 height 10
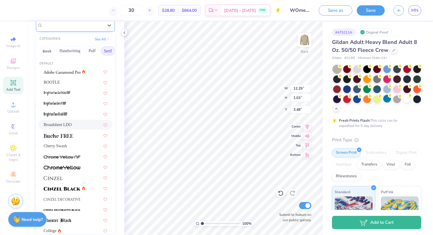
click at [61, 27] on div "Broadsheet LDO" at bounding box center [73, 25] width 62 height 9
click at [46, 52] on button "Greek" at bounding box center [47, 50] width 15 height 9
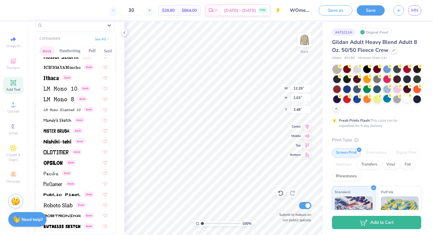
scroll to position [357, 0]
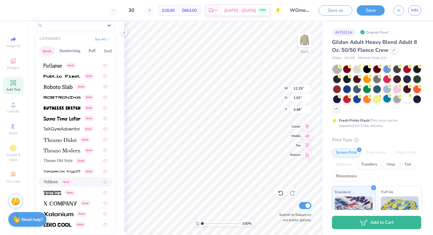
click at [53, 183] on span "Vollkorn" at bounding box center [51, 182] width 14 height 6
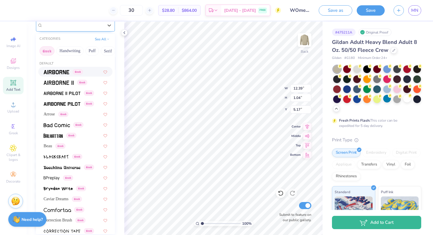
click at [68, 29] on div "Broadsheet LDO" at bounding box center [73, 25] width 62 height 9
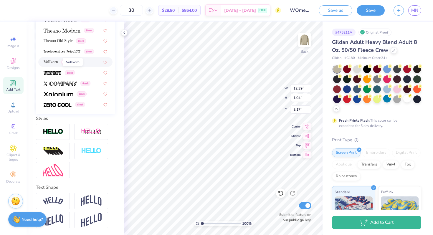
click at [50, 60] on span "Vollkorn" at bounding box center [51, 62] width 14 height 6
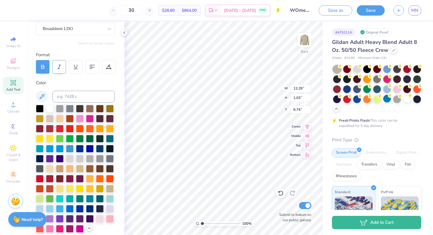
scroll to position [47, 0]
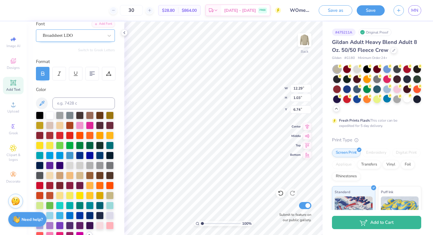
click at [52, 35] on div "Broadsheet LDO" at bounding box center [73, 35] width 62 height 9
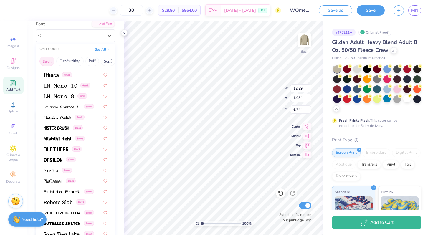
scroll to position [357, 0]
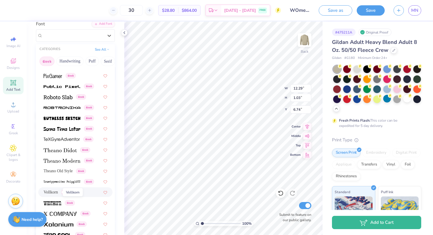
click at [51, 192] on span "Vollkorn" at bounding box center [51, 192] width 14 height 6
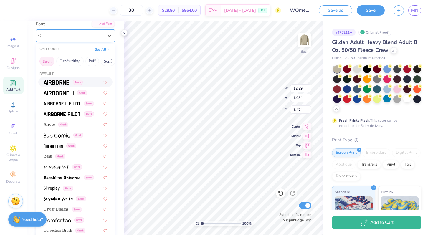
click at [75, 33] on div "Broadsheet LDO" at bounding box center [73, 35] width 62 height 9
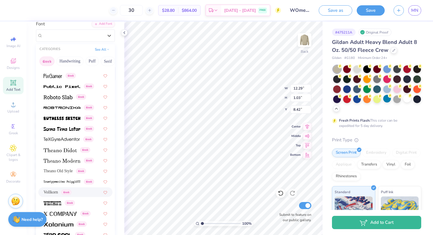
click at [50, 190] on span "Vollkorn" at bounding box center [51, 192] width 14 height 6
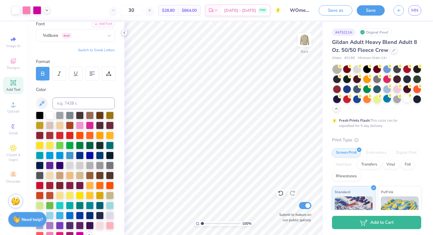
click at [124, 31] on icon at bounding box center [124, 32] width 5 height 5
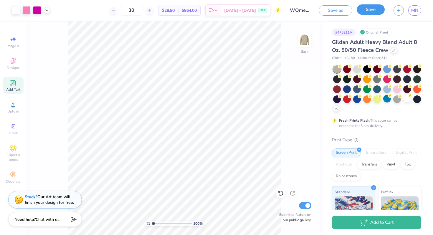
click at [371, 13] on button "Save" at bounding box center [371, 9] width 28 height 10
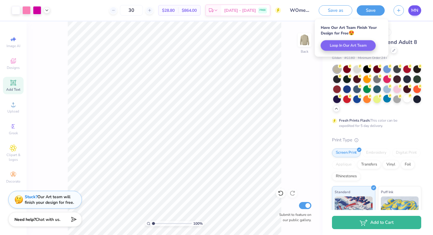
click at [419, 6] on div "MN" at bounding box center [415, 10] width 13 height 10
click at [413, 12] on span "MN" at bounding box center [415, 10] width 7 height 7
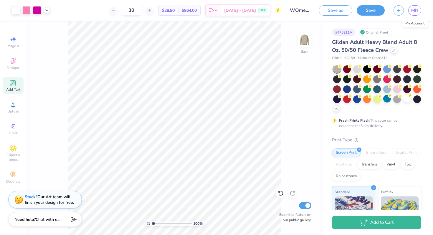
click at [143, 11] on input "30" at bounding box center [131, 10] width 23 height 11
drag, startPoint x: 143, startPoint y: 10, endPoint x: 137, endPoint y: 10, distance: 6.2
click at [137, 10] on input "30" at bounding box center [131, 10] width 23 height 11
